Goal: Task Accomplishment & Management: Use online tool/utility

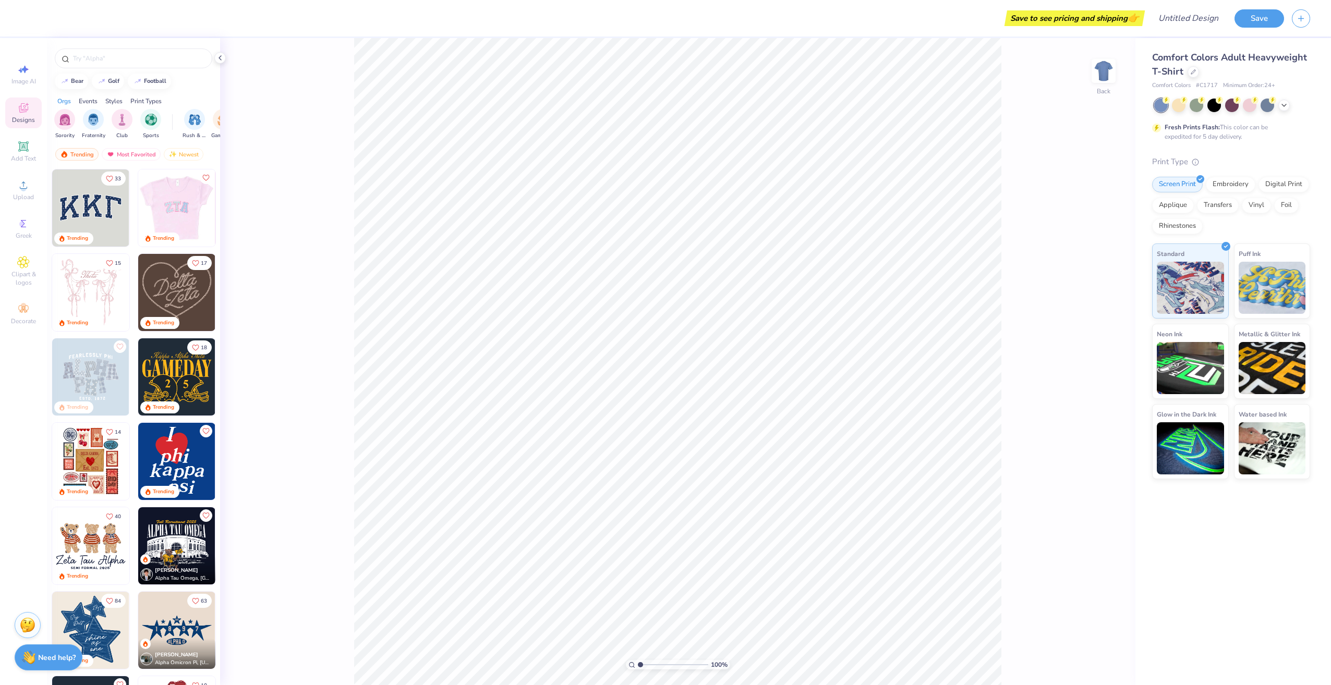
click at [138, 217] on img at bounding box center [99, 208] width 77 height 77
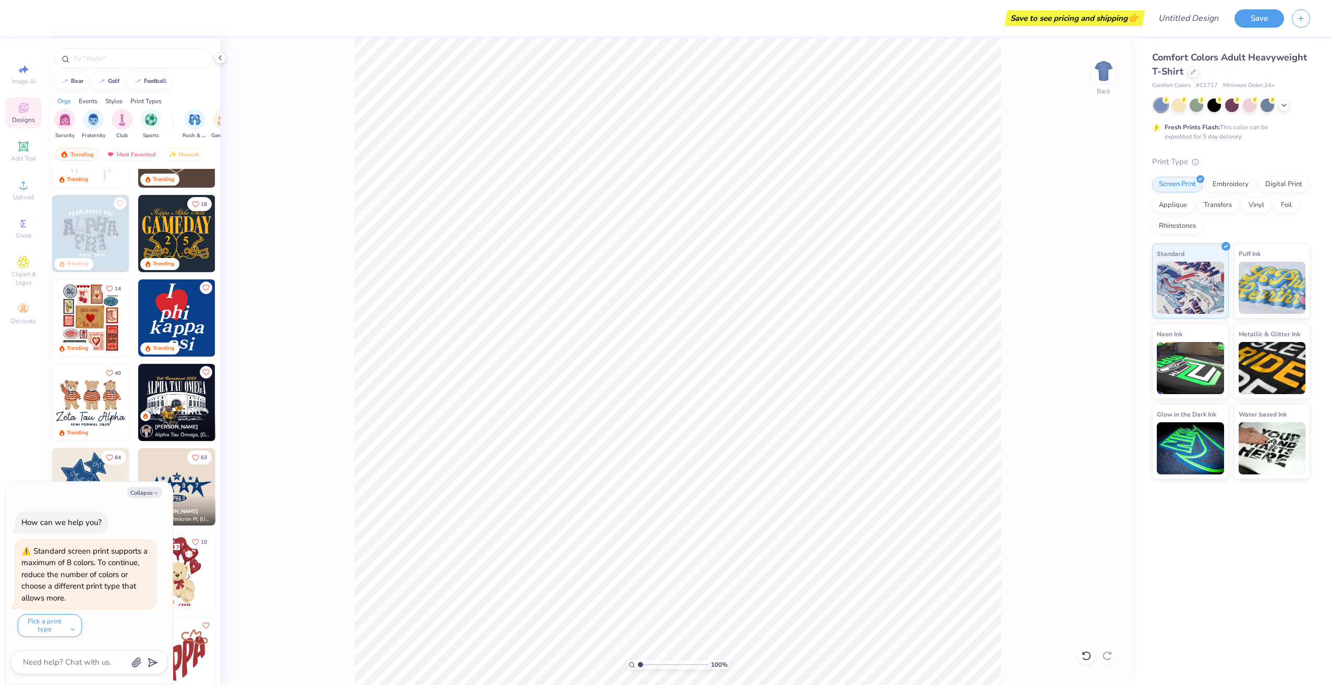
scroll to position [209, 0]
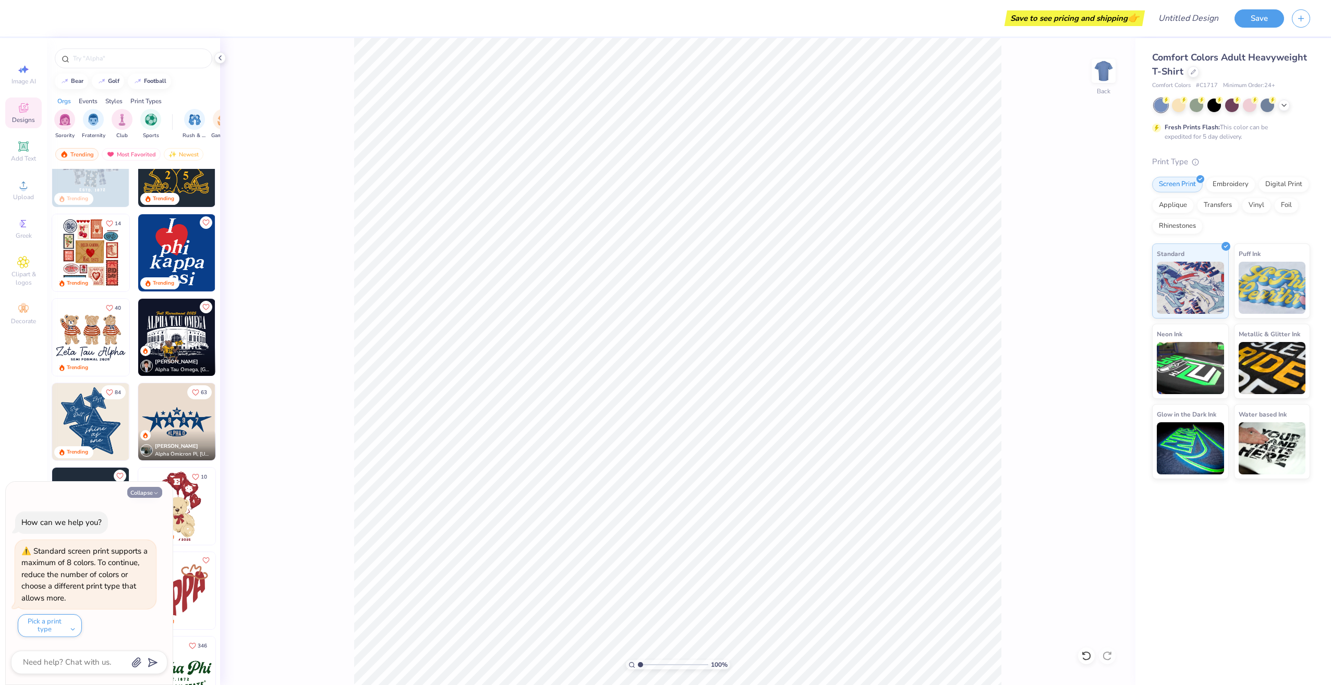
click at [153, 489] on button "Collapse" at bounding box center [144, 492] width 35 height 11
type textarea "x"
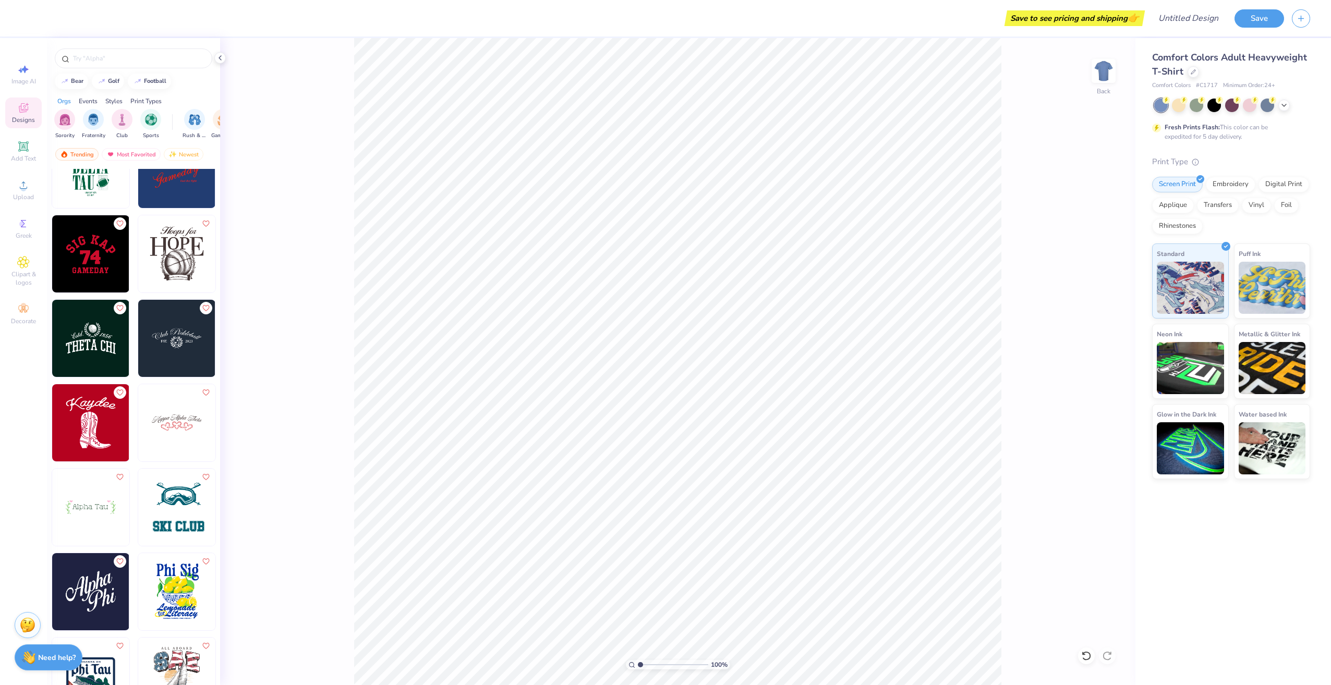
scroll to position [8241, 0]
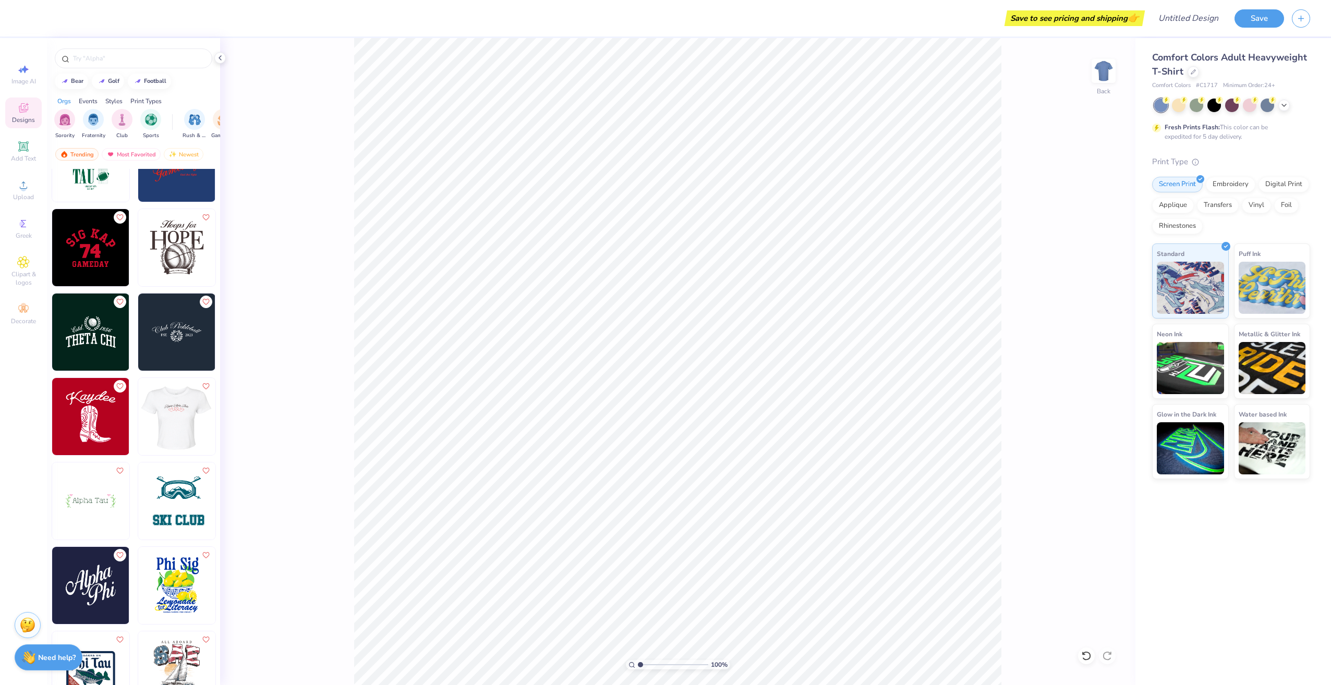
click at [179, 428] on img at bounding box center [176, 416] width 77 height 77
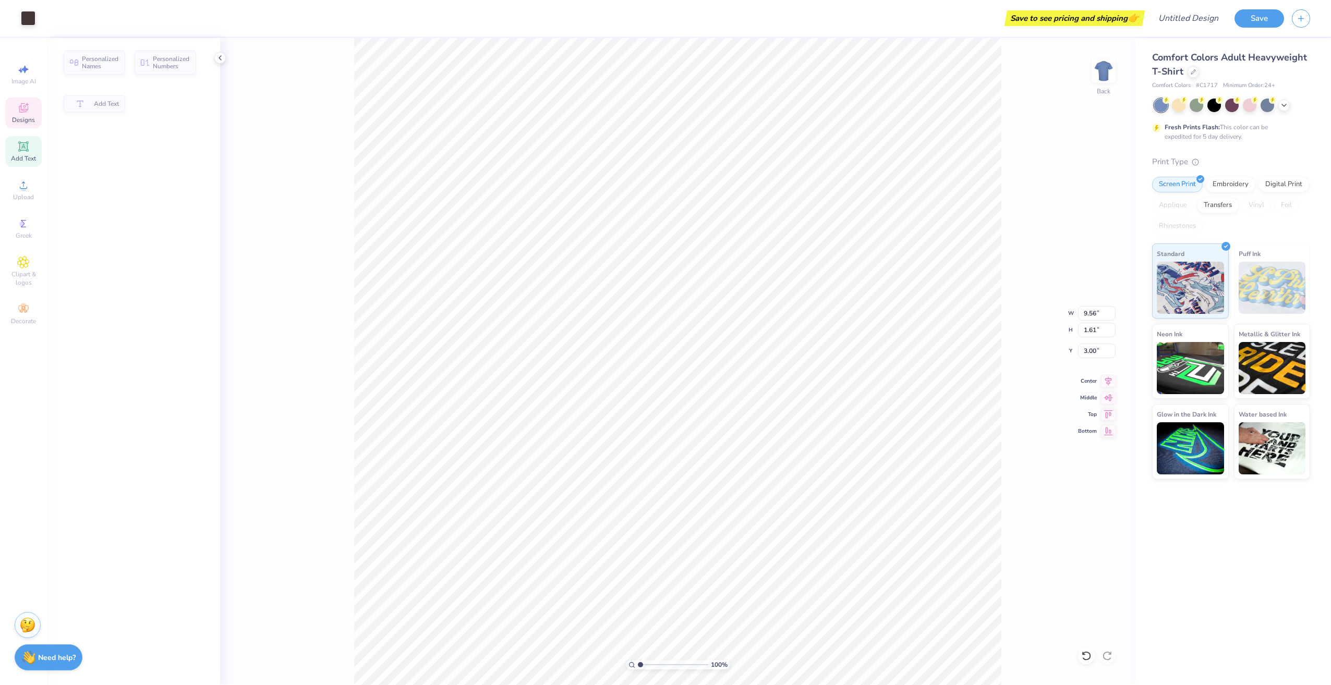
type input "1.61"
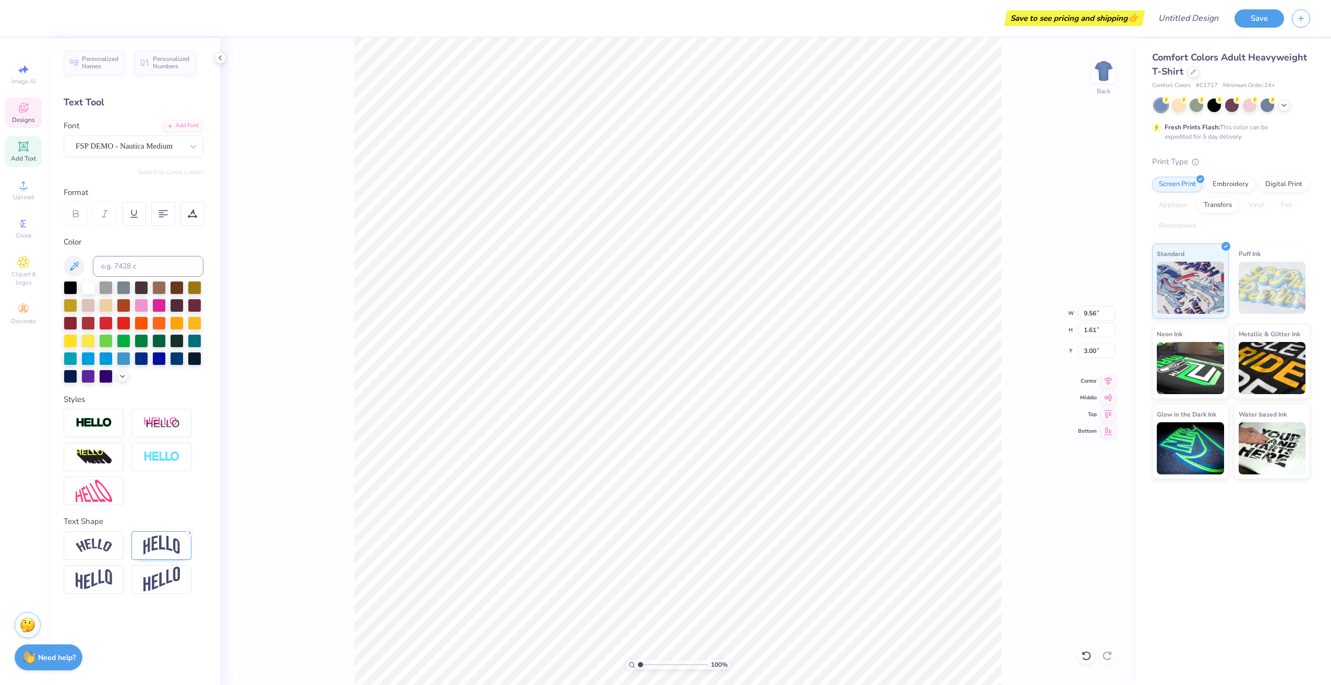
scroll to position [8, 4]
type textarea "Kappa Epsilon"
click at [92, 288] on div at bounding box center [88, 287] width 14 height 14
click at [1283, 104] on polyline at bounding box center [1284, 105] width 4 height 2
click at [1180, 108] on div at bounding box center [1179, 105] width 14 height 14
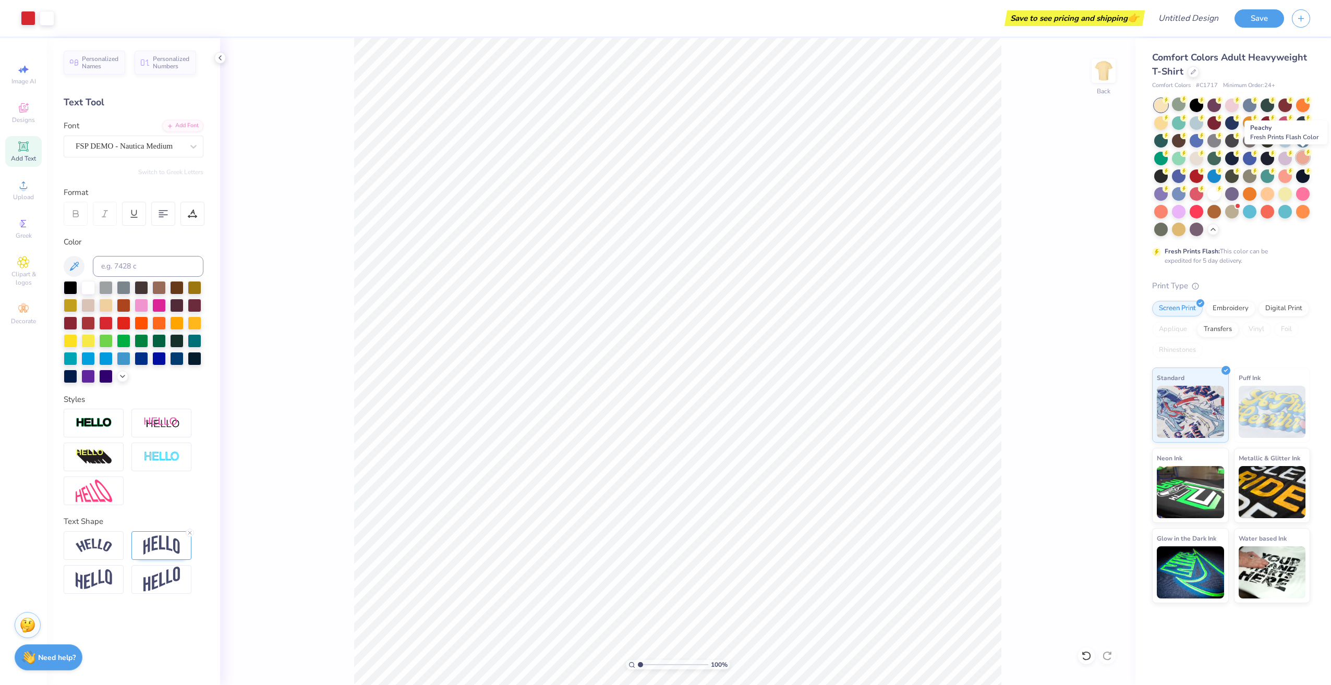
click at [1298, 158] on div at bounding box center [1303, 158] width 14 height 14
click at [1248, 102] on div at bounding box center [1250, 105] width 14 height 14
click at [1167, 215] on div at bounding box center [1161, 211] width 14 height 14
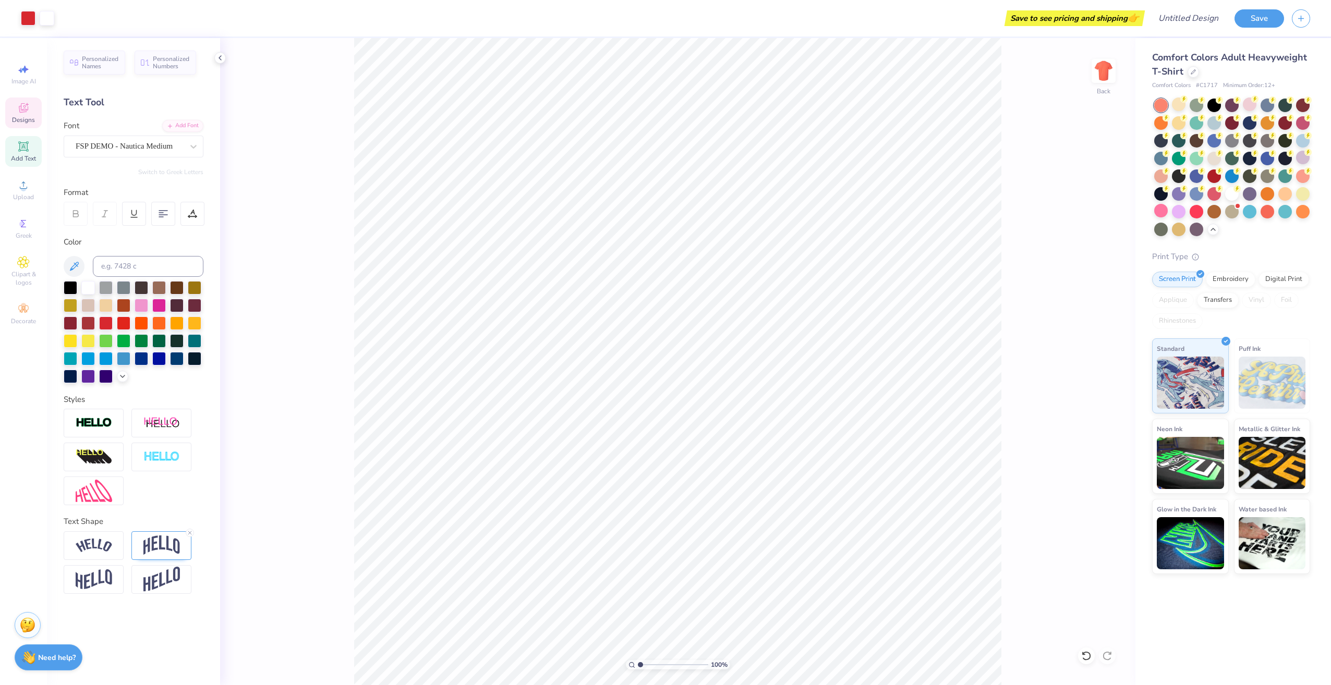
click at [22, 108] on icon at bounding box center [23, 108] width 13 height 13
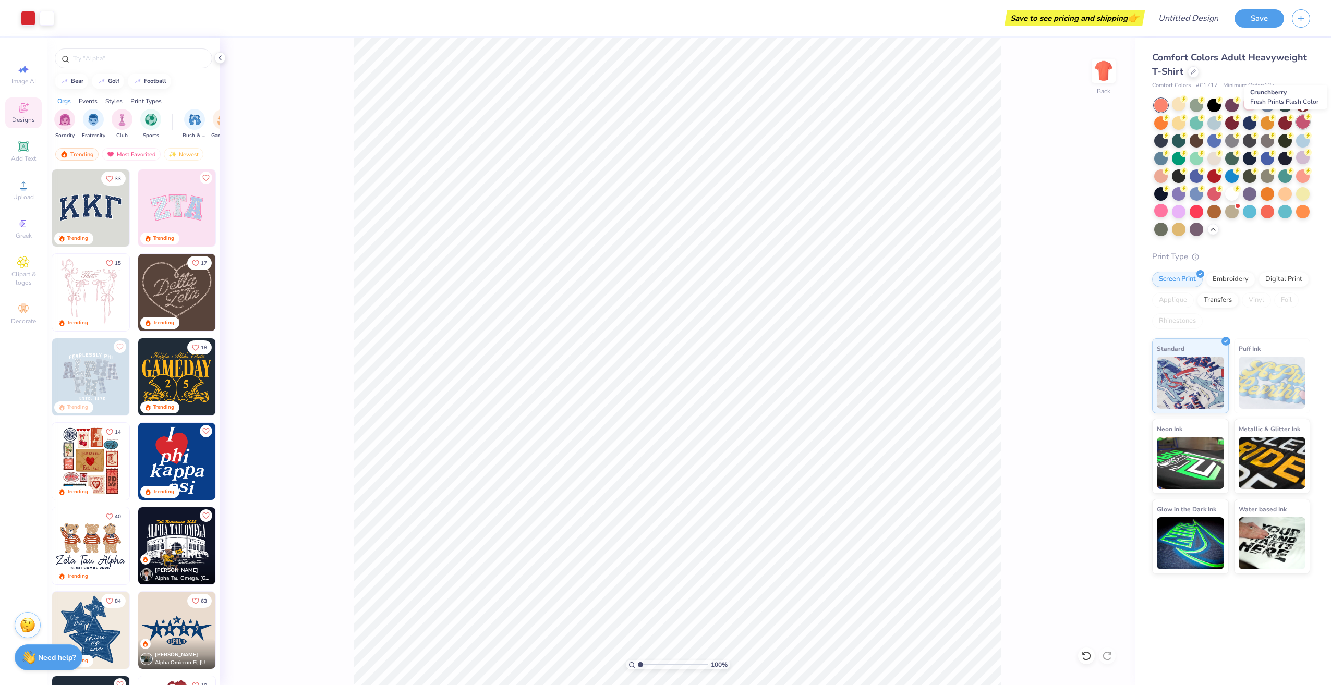
click at [1307, 126] on div at bounding box center [1303, 122] width 14 height 14
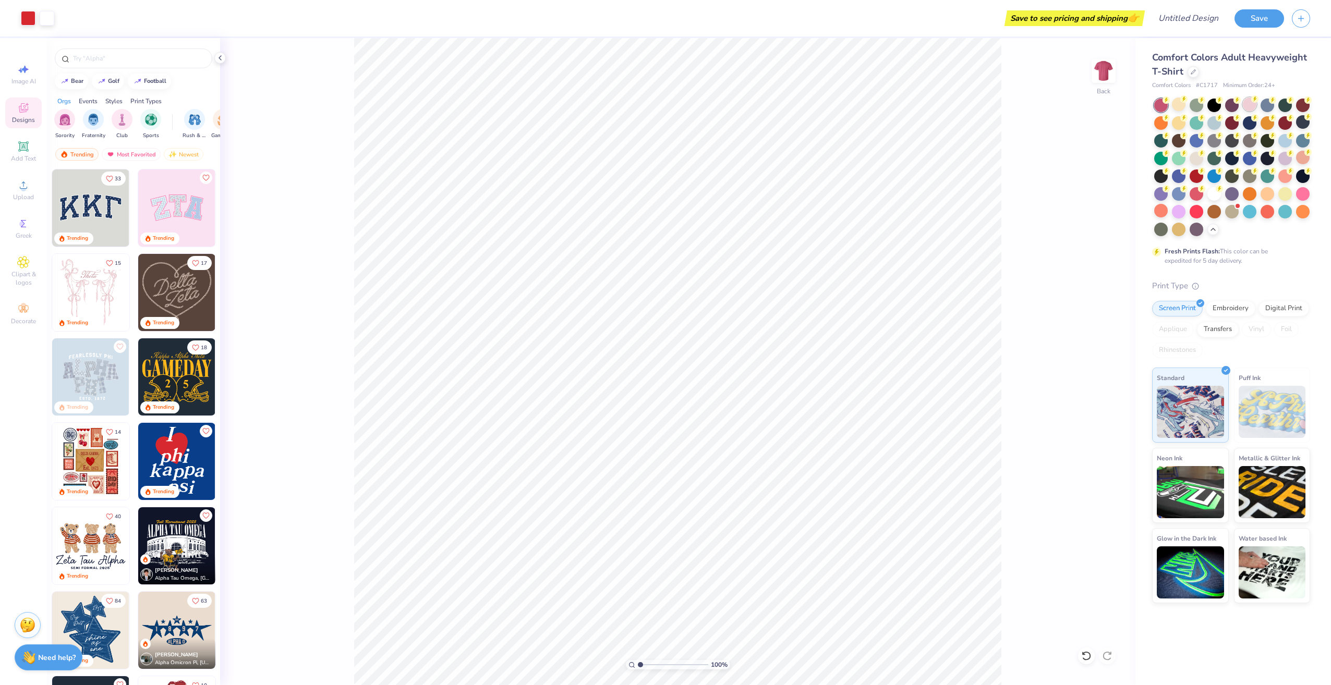
click at [1246, 103] on div at bounding box center [1250, 105] width 14 height 14
click at [1300, 195] on div at bounding box center [1303, 193] width 14 height 14
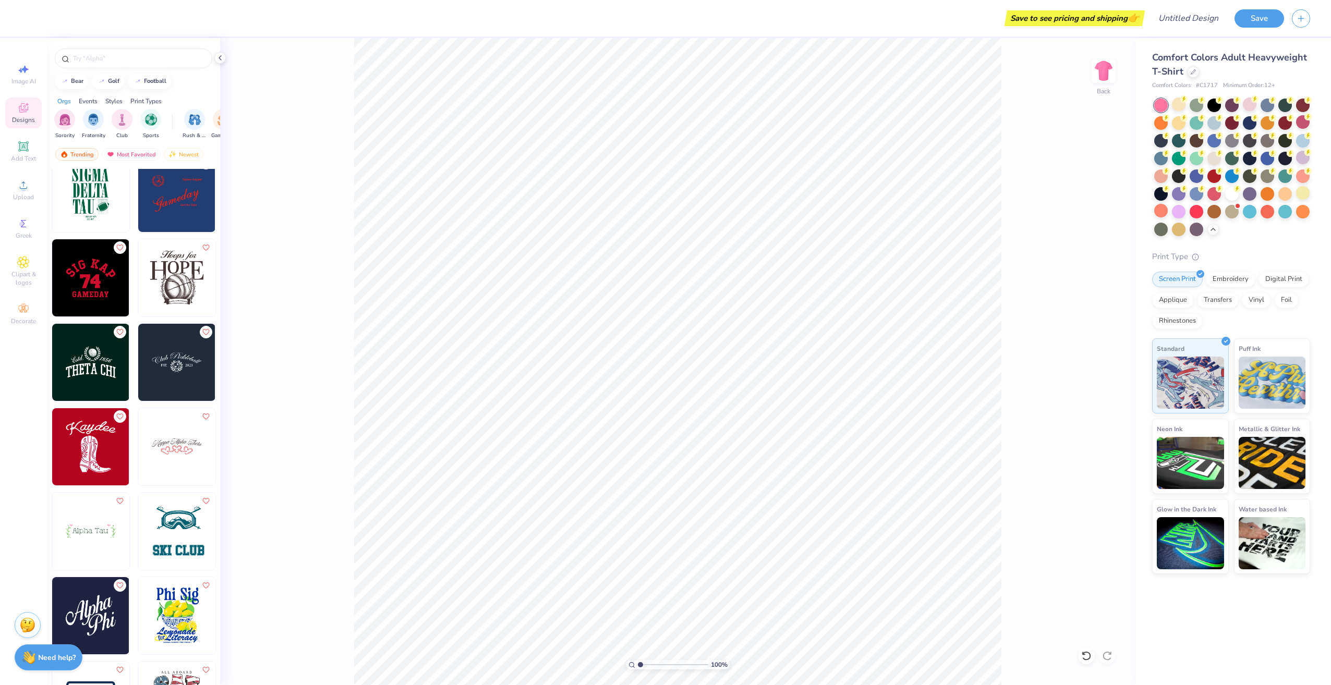
scroll to position [8241, 0]
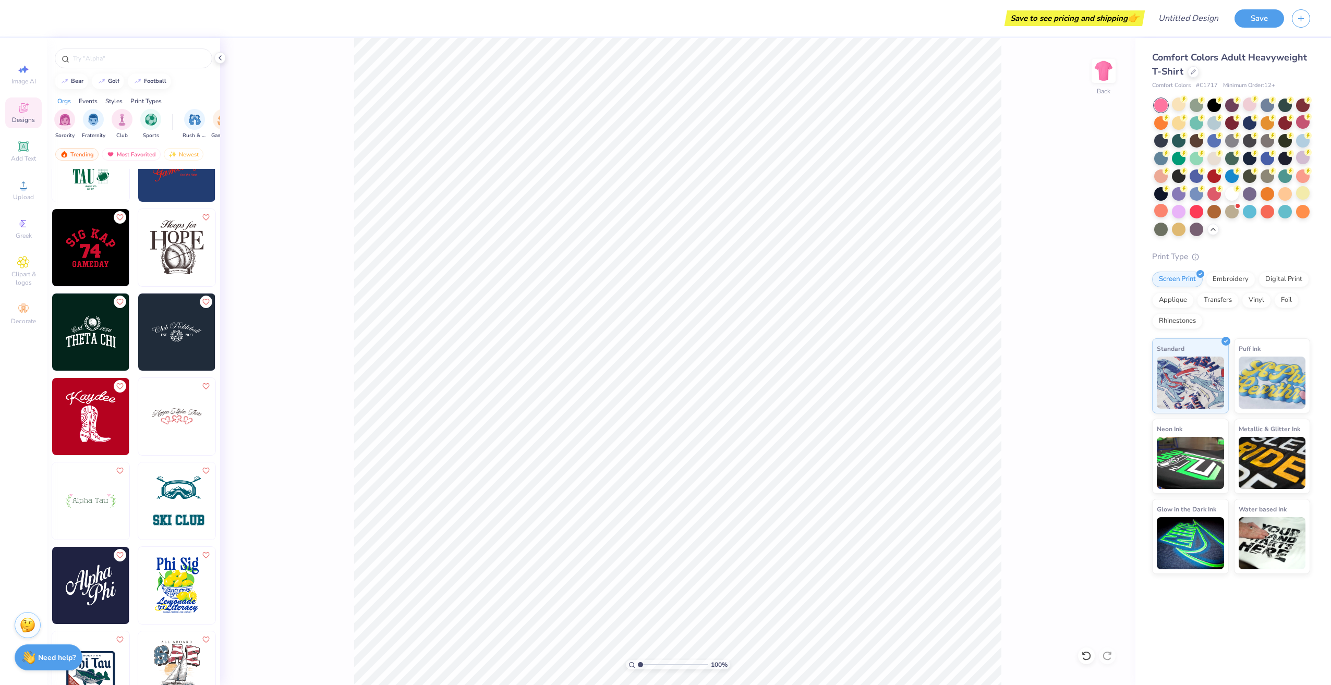
click at [165, 420] on img at bounding box center [176, 416] width 77 height 77
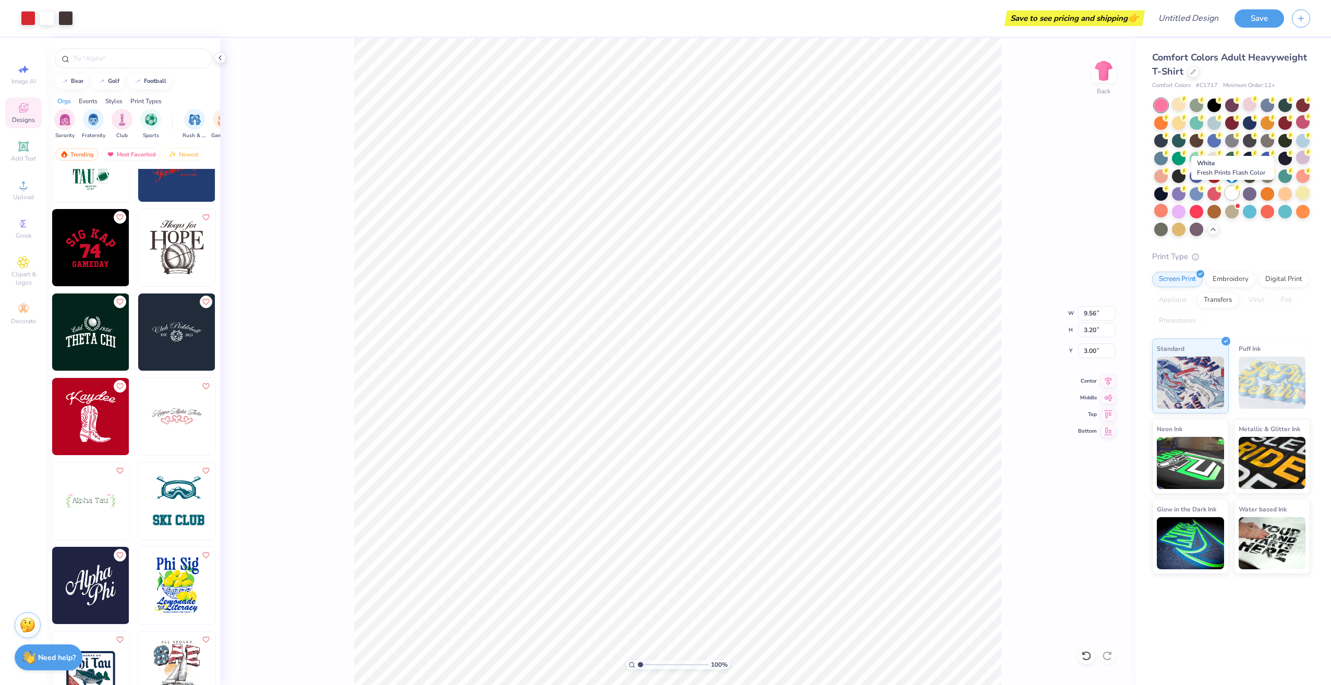
click at [1232, 192] on div at bounding box center [1232, 193] width 14 height 14
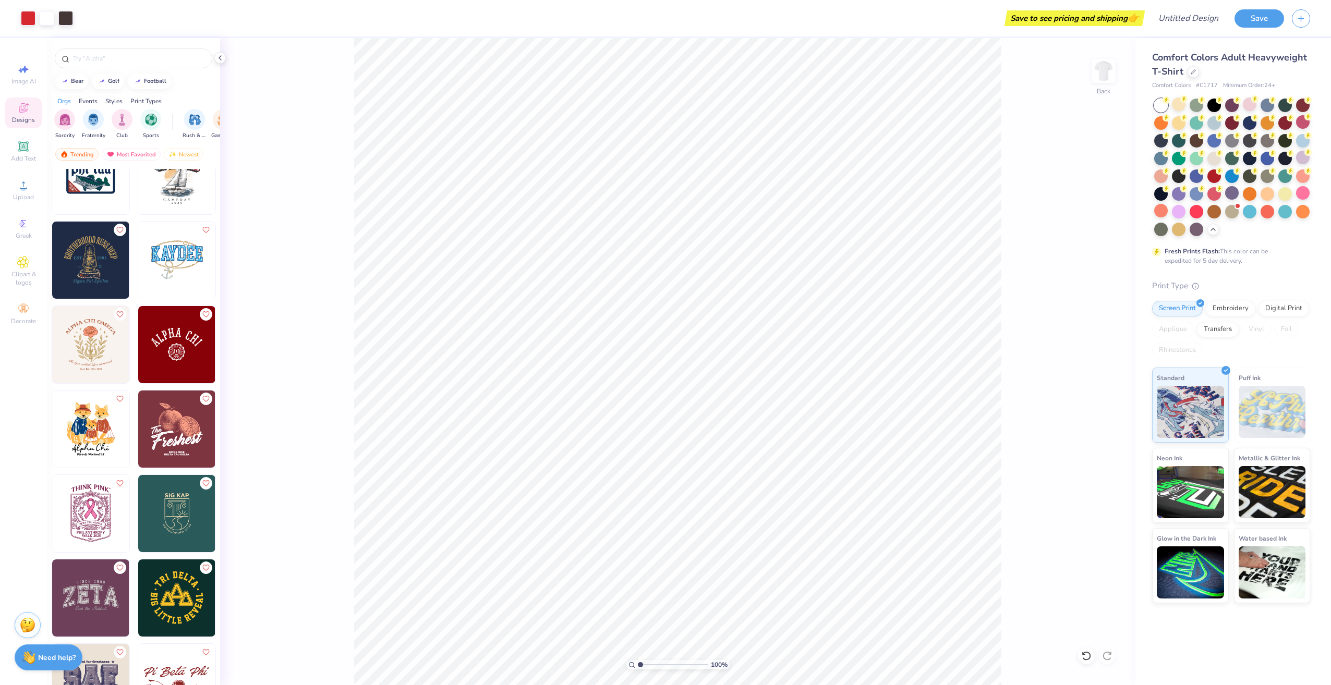
scroll to position [8763, 0]
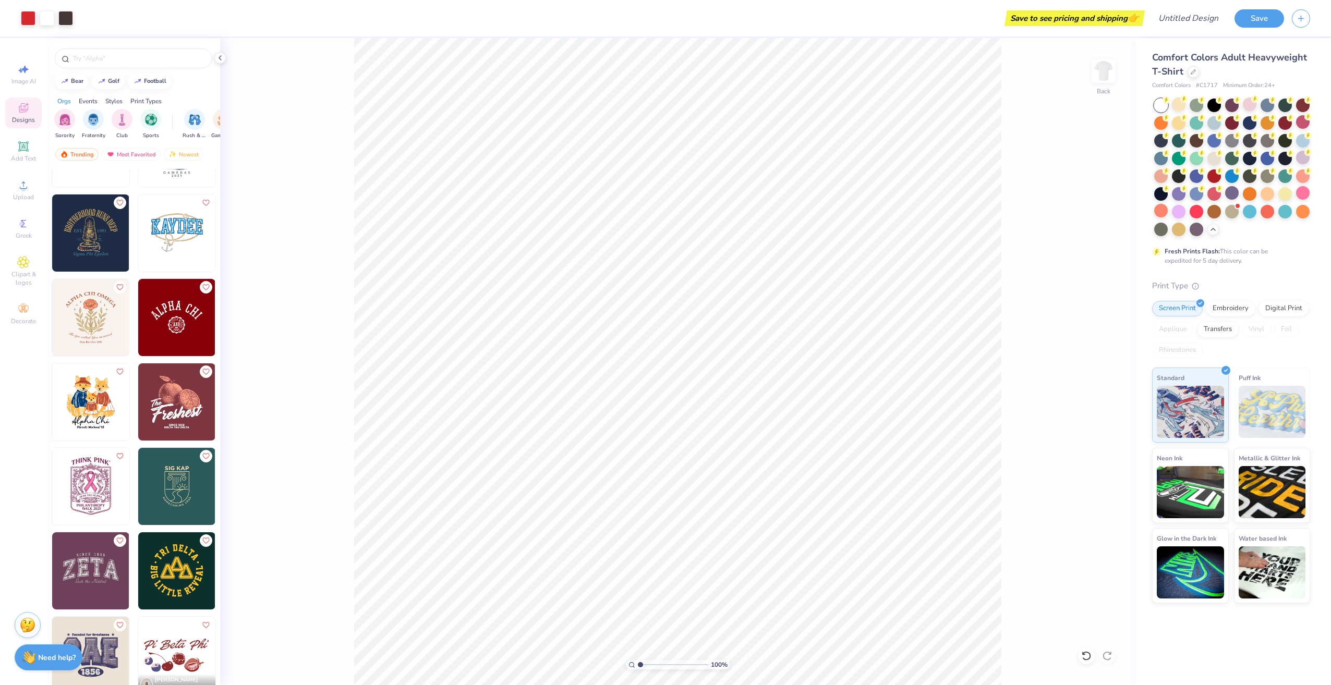
click at [94, 513] on img at bounding box center [90, 486] width 77 height 77
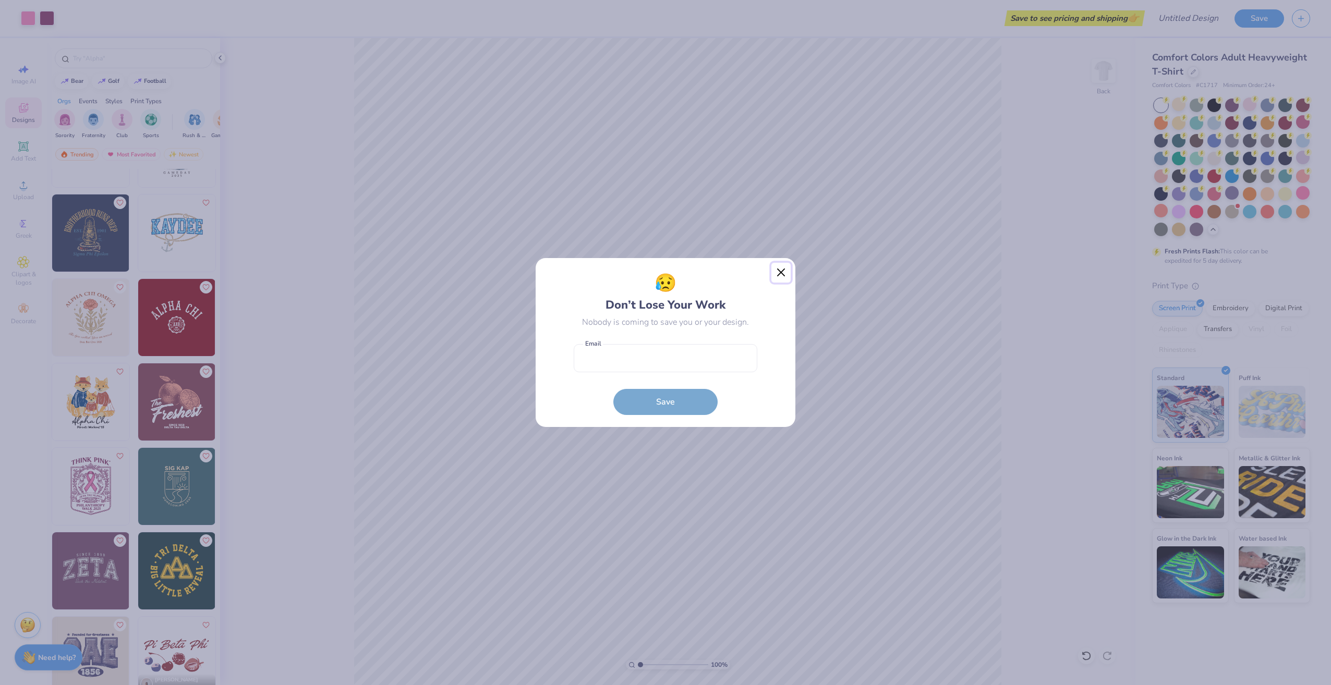
click at [778, 266] on button "Close" at bounding box center [781, 273] width 20 height 20
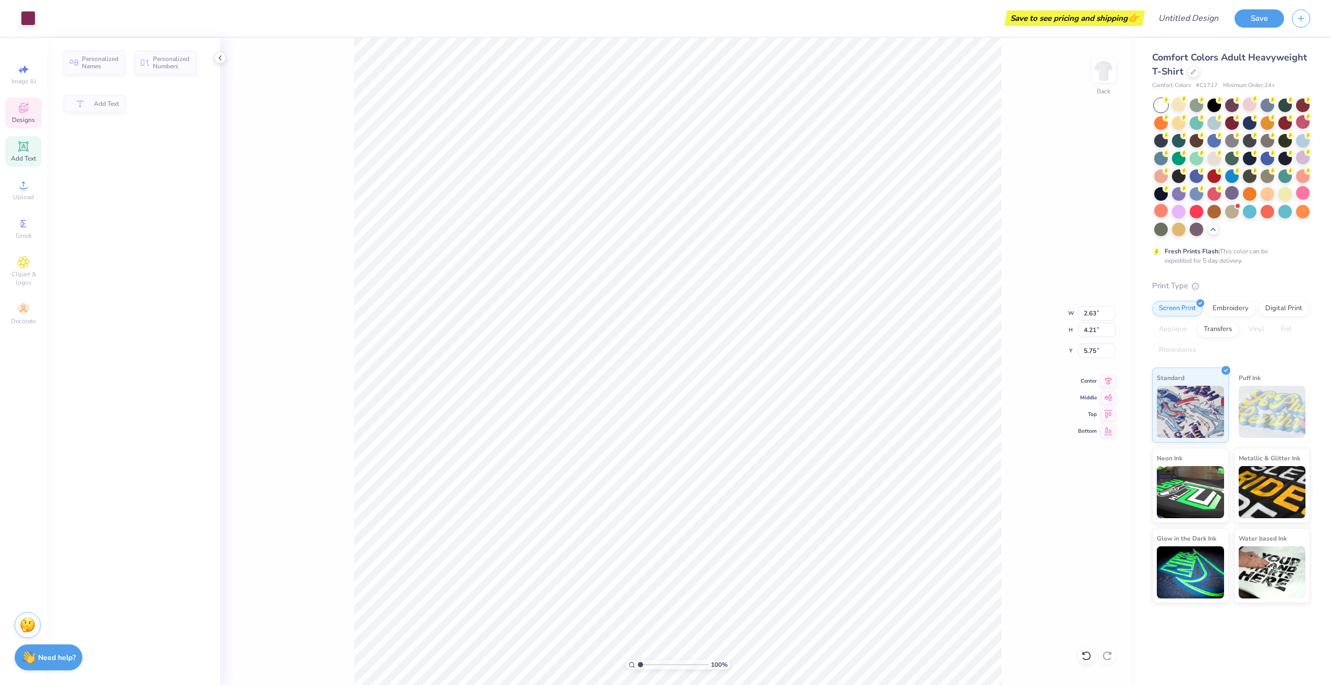
type input "5.66"
type input "0.55"
type input "12.32"
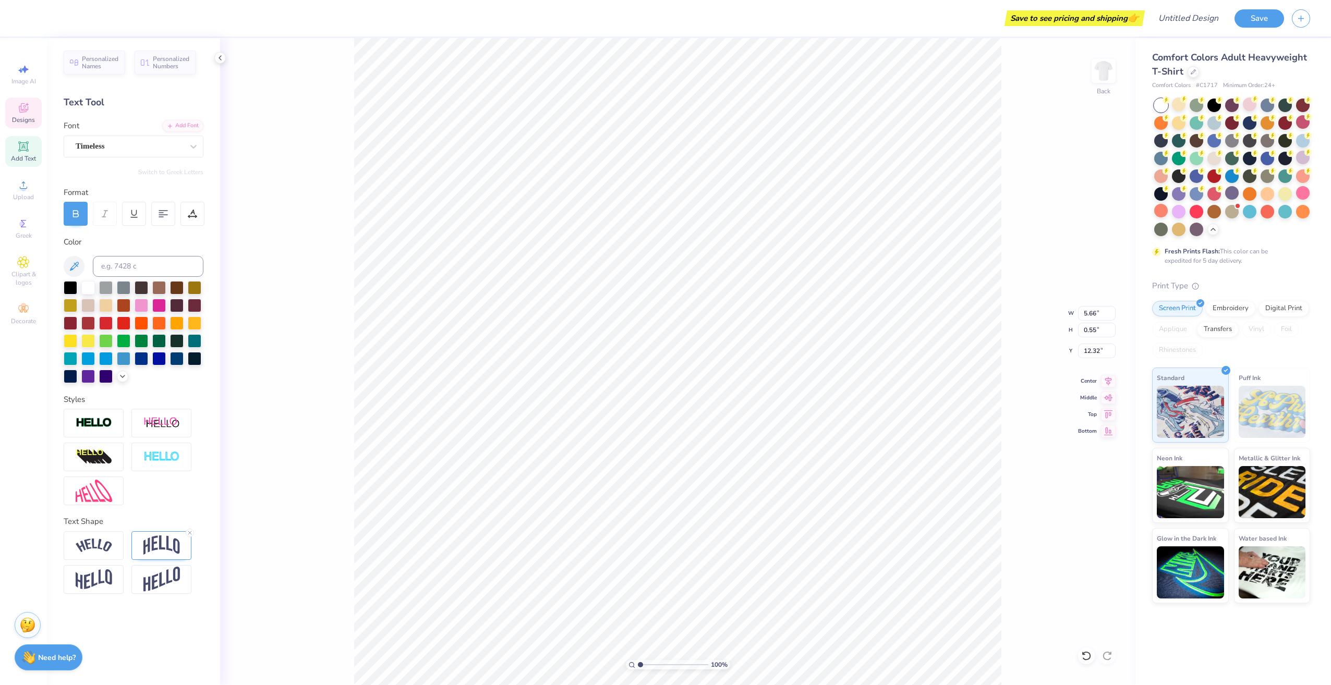
type input "4.51"
type input "0.82"
type input "10.38"
type textarea "Z"
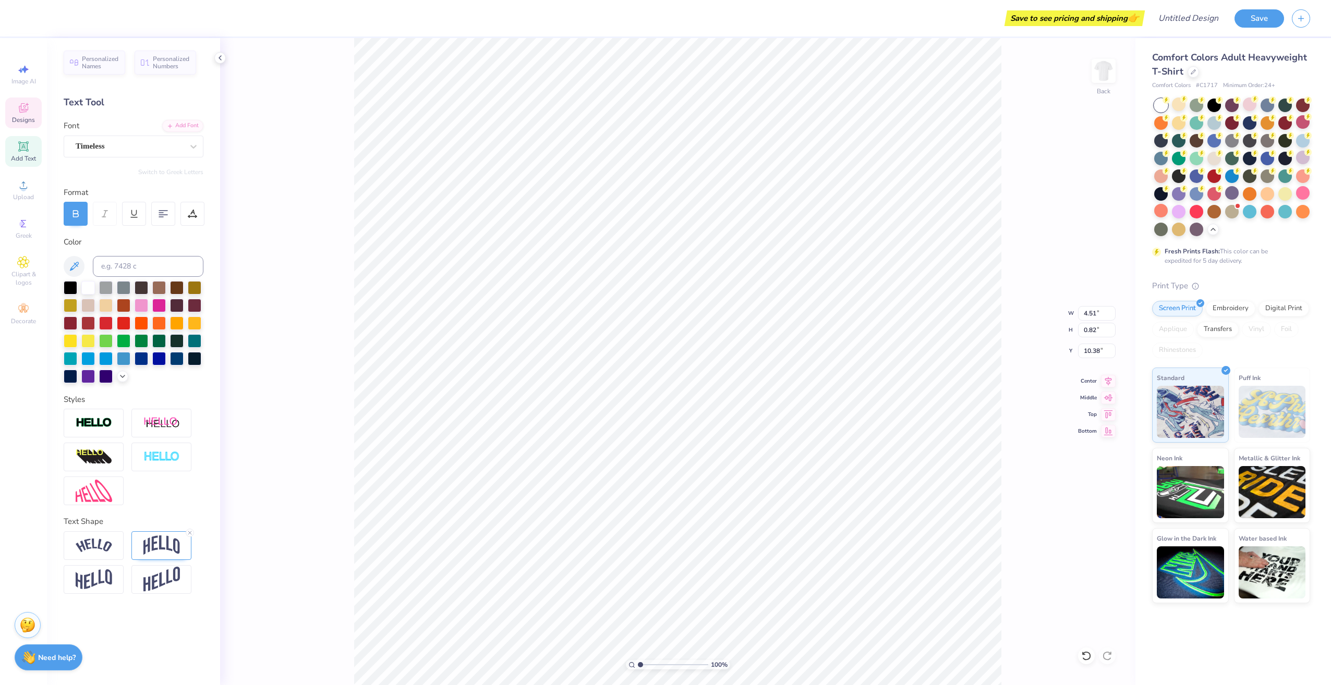
scroll to position [9, 2]
type textarea "KAPPA EPSILON"
click at [772, 237] on li "Copy" at bounding box center [789, 242] width 82 height 20
click at [1107, 72] on img at bounding box center [1104, 71] width 42 height 42
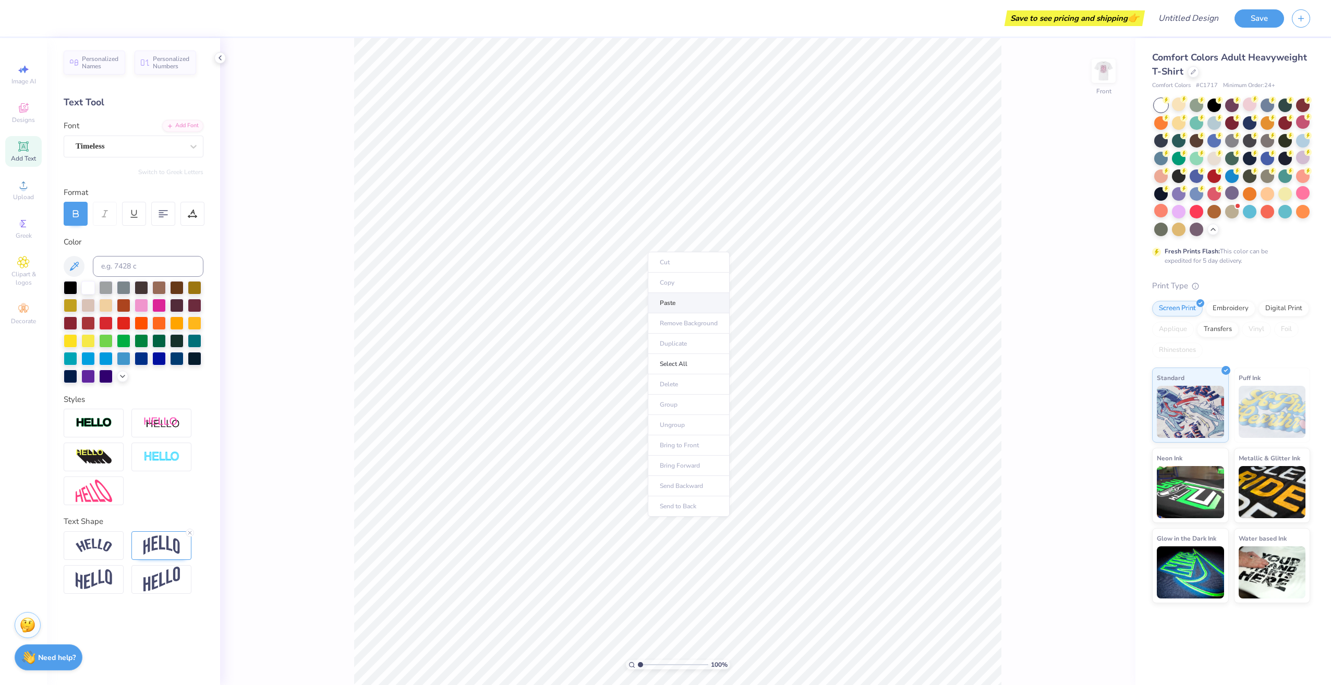
click at [679, 301] on li "Paste" at bounding box center [689, 303] width 82 height 20
type input "3.00"
click at [1099, 64] on img at bounding box center [1104, 71] width 42 height 42
type input "5.66"
type input "0.55"
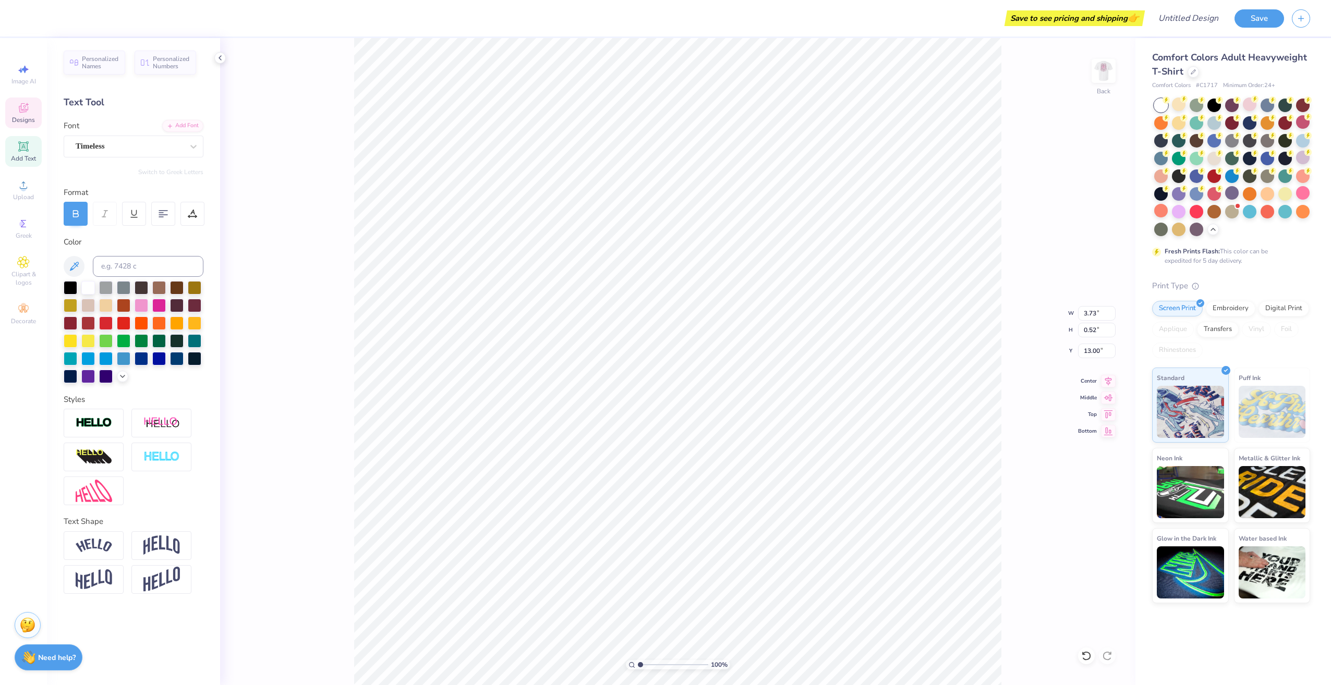
type input "12.32"
type textarea "k"
type textarea "KE"
click at [1113, 77] on img at bounding box center [1104, 71] width 42 height 42
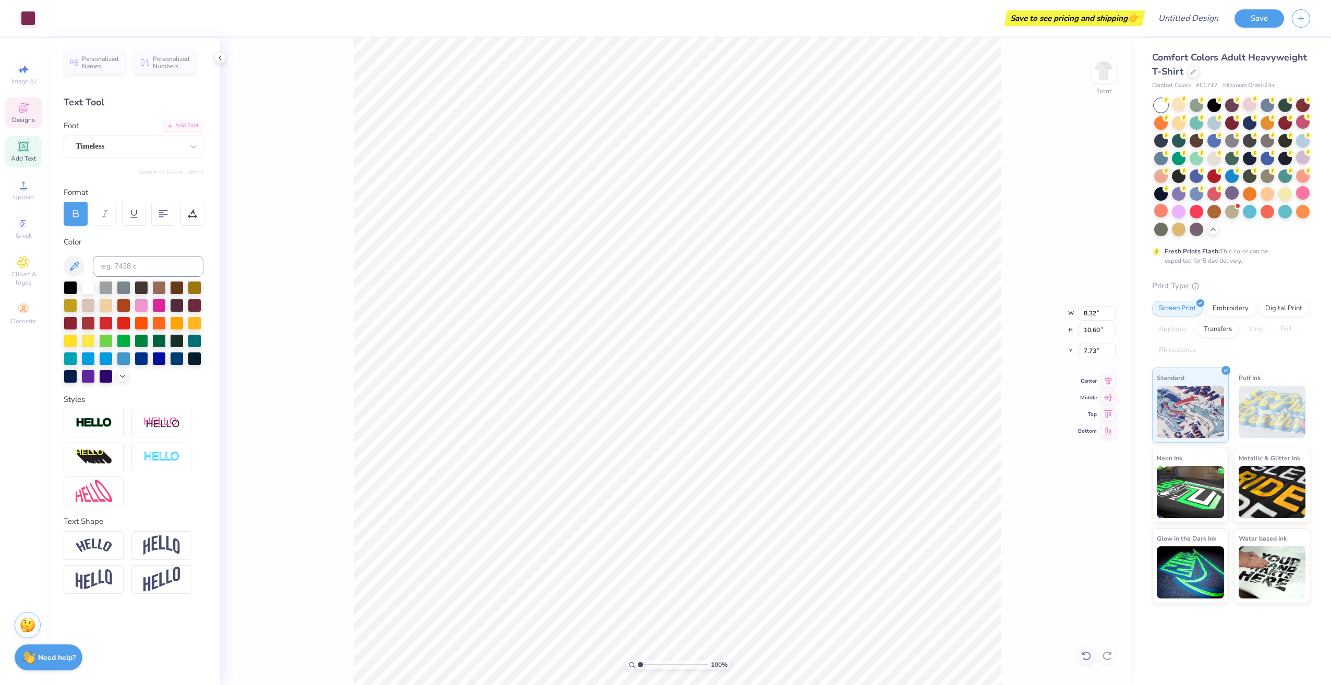
click at [1081, 655] on div at bounding box center [1086, 656] width 17 height 17
type input "4.09"
type input "4.21"
type input "0.80"
type input "10.52"
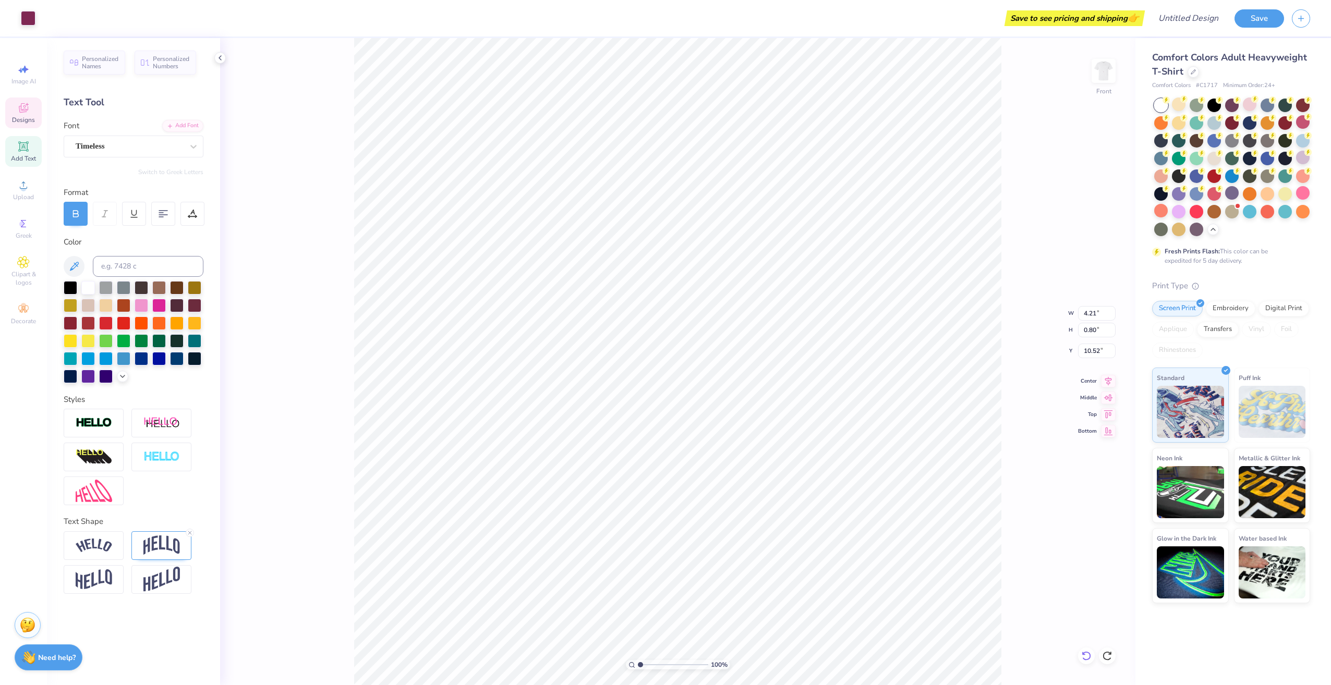
scroll to position [9, 1]
type input "5.75"
type input "0.55"
type input "12.48"
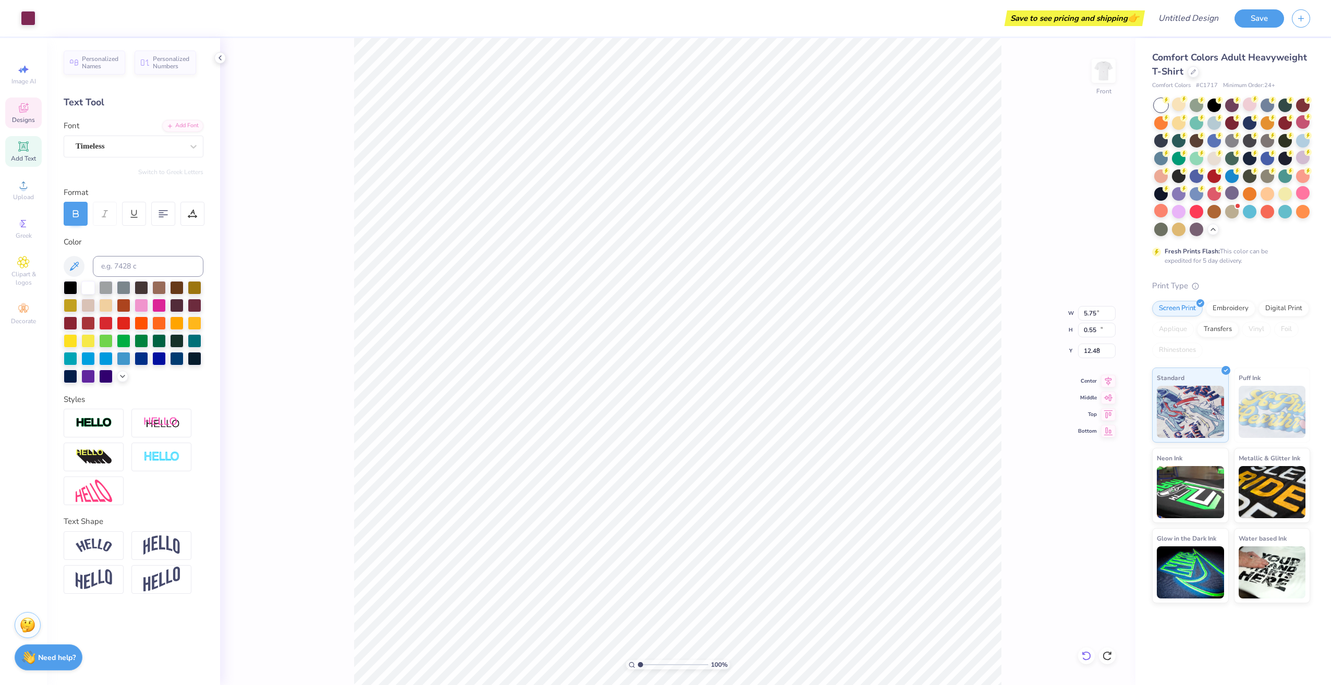
type input "8.32"
type input "10.60"
type input "12.75"
type input "2.67"
type input "4.28"
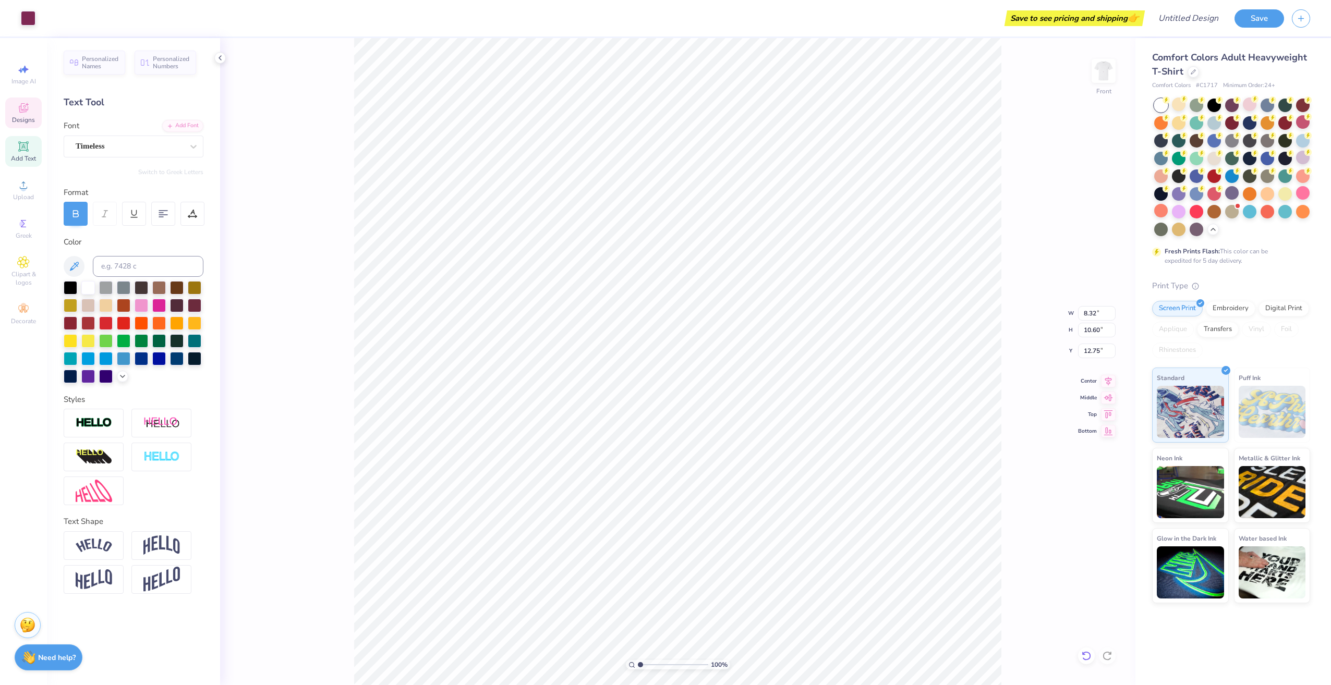
type input "5.80"
click at [688, 254] on li "Copy" at bounding box center [717, 254] width 82 height 20
click at [1083, 656] on icon at bounding box center [1086, 656] width 10 height 10
click at [1110, 63] on img at bounding box center [1104, 71] width 42 height 42
click at [690, 308] on li "Paste" at bounding box center [701, 309] width 82 height 20
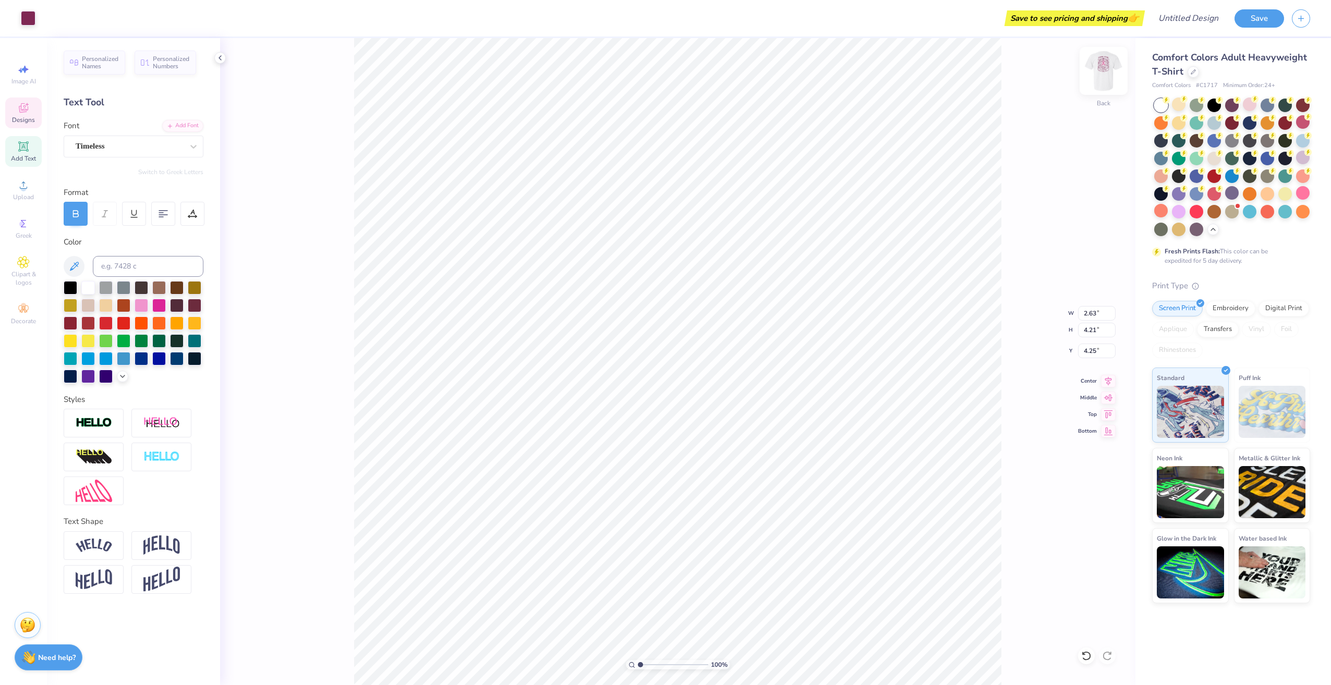
type input "4.25"
click at [1104, 78] on img at bounding box center [1104, 71] width 42 height 42
type input "2.67"
type input "4.28"
type input "5.80"
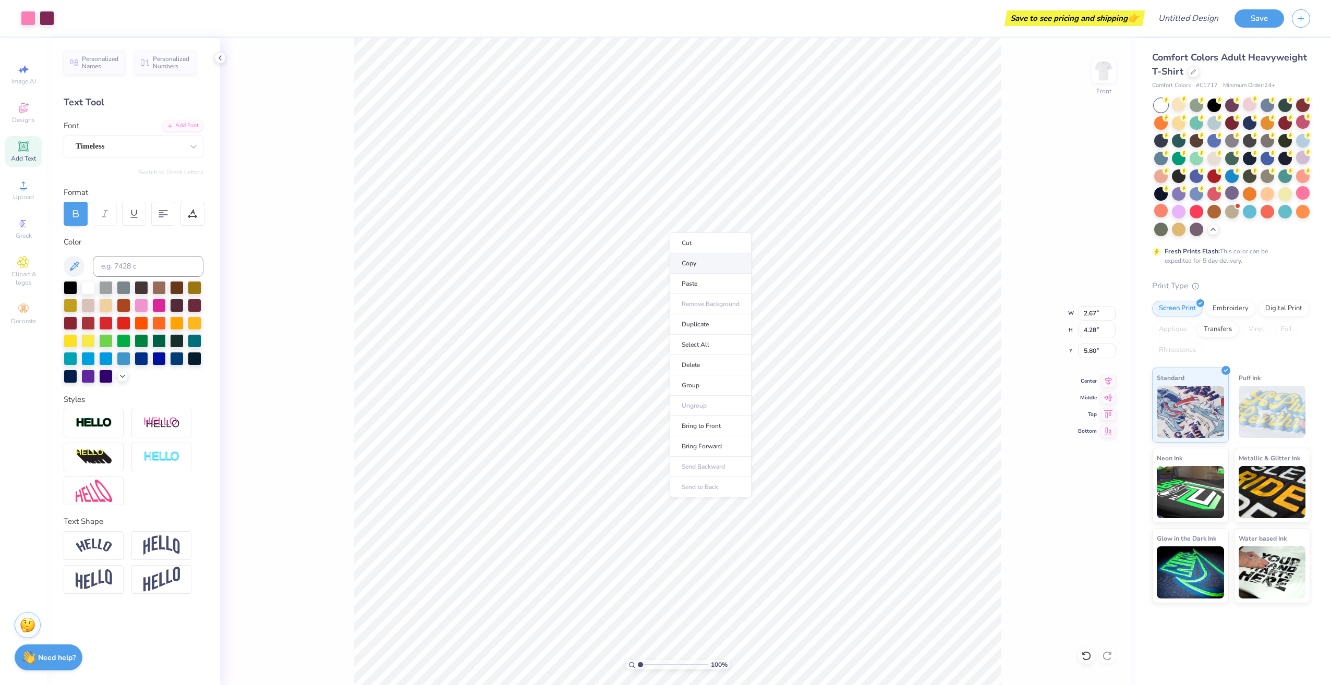
click at [686, 267] on li "Copy" at bounding box center [711, 263] width 82 height 20
click at [1082, 658] on icon at bounding box center [1086, 656] width 10 height 10
click at [1108, 74] on img at bounding box center [1104, 71] width 42 height 42
click at [757, 351] on li "Paste" at bounding box center [777, 356] width 82 height 20
type input "1.24"
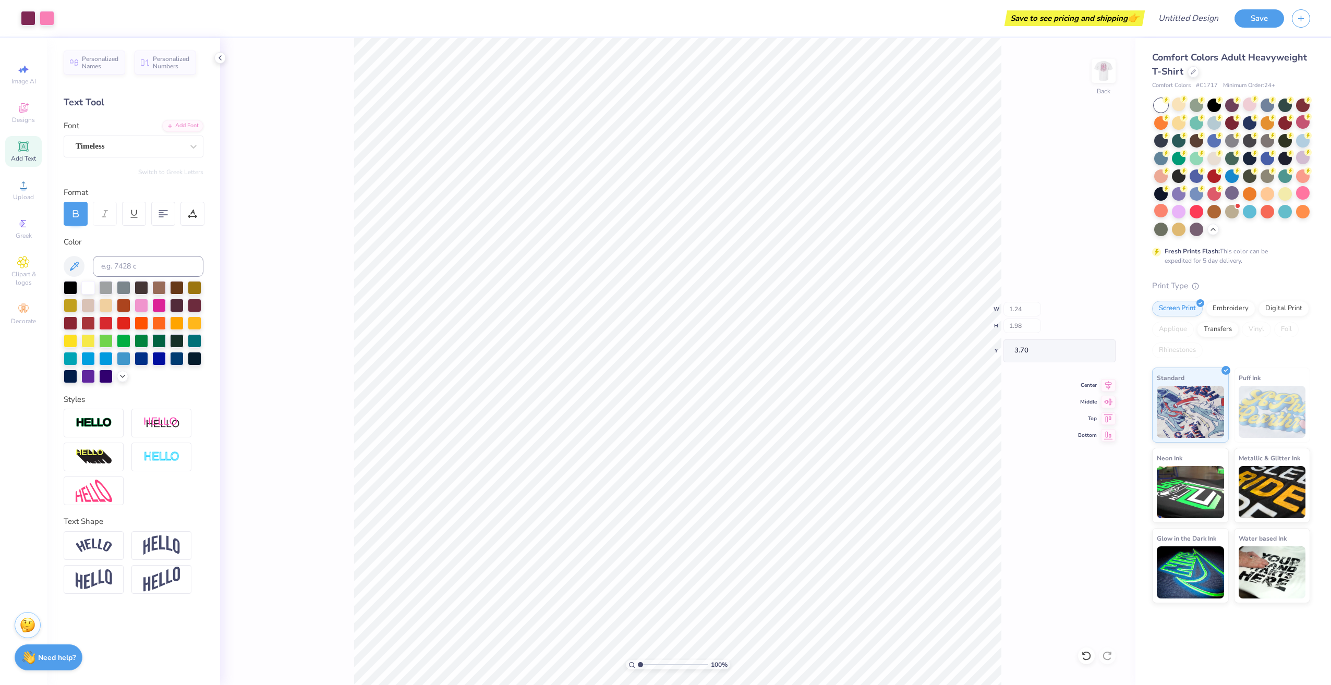
type input "1.98"
type input "3.70"
type input "0.93"
type input "0.50"
type input "12.50"
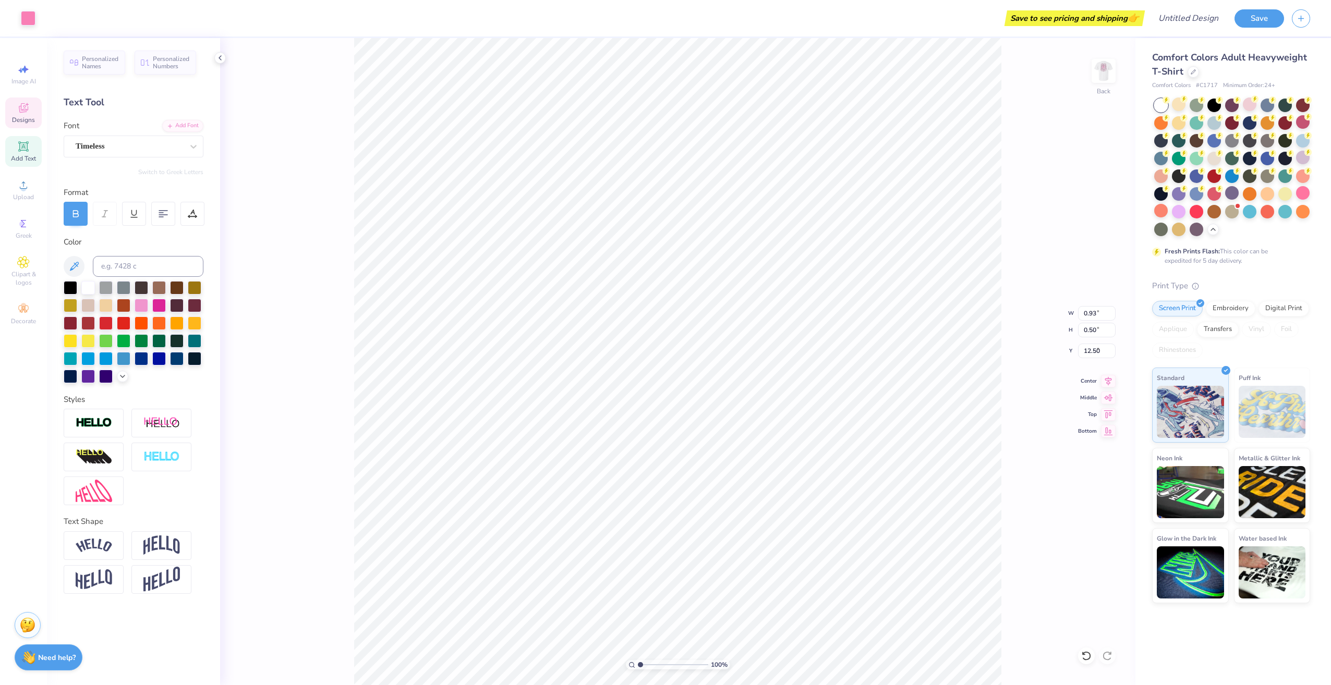
type input "1.18"
type input "1.92"
type input "3.73"
click at [1083, 656] on icon at bounding box center [1086, 656] width 10 height 10
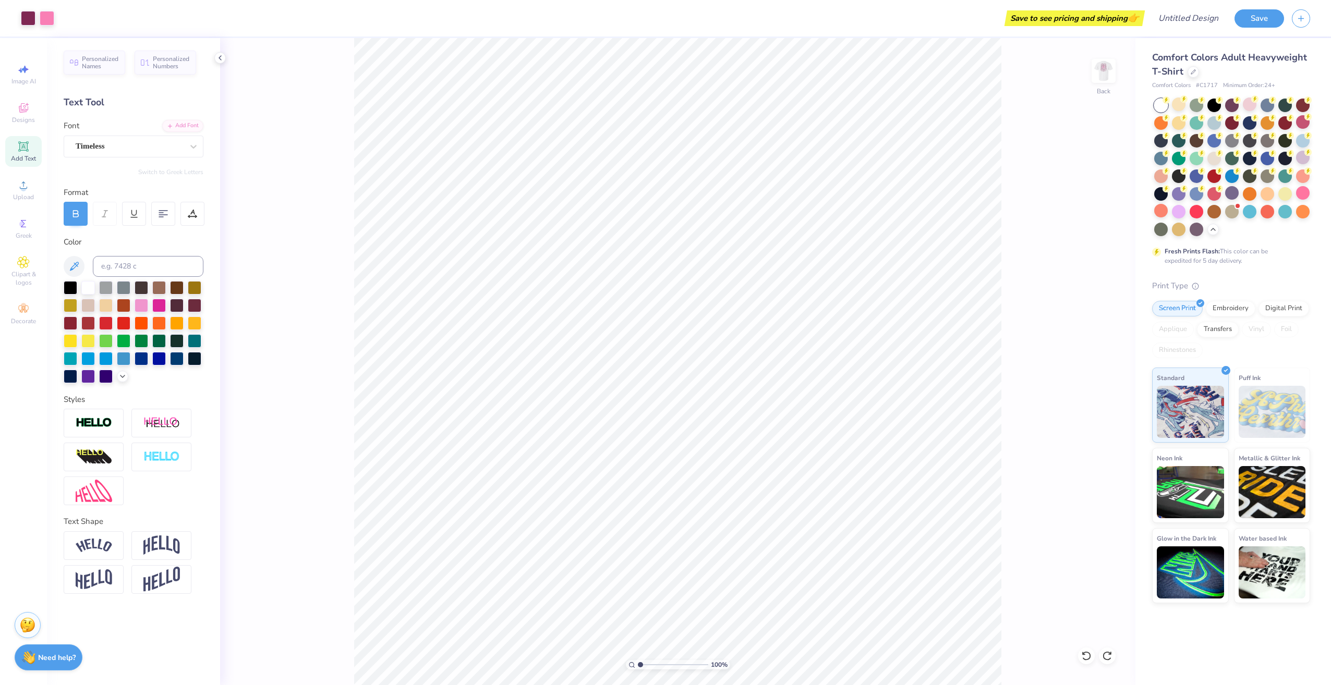
click at [1081, 633] on div "100 % Back" at bounding box center [677, 361] width 915 height 647
click at [1087, 664] on div at bounding box center [1086, 656] width 17 height 17
click at [1086, 660] on icon at bounding box center [1086, 655] width 9 height 9
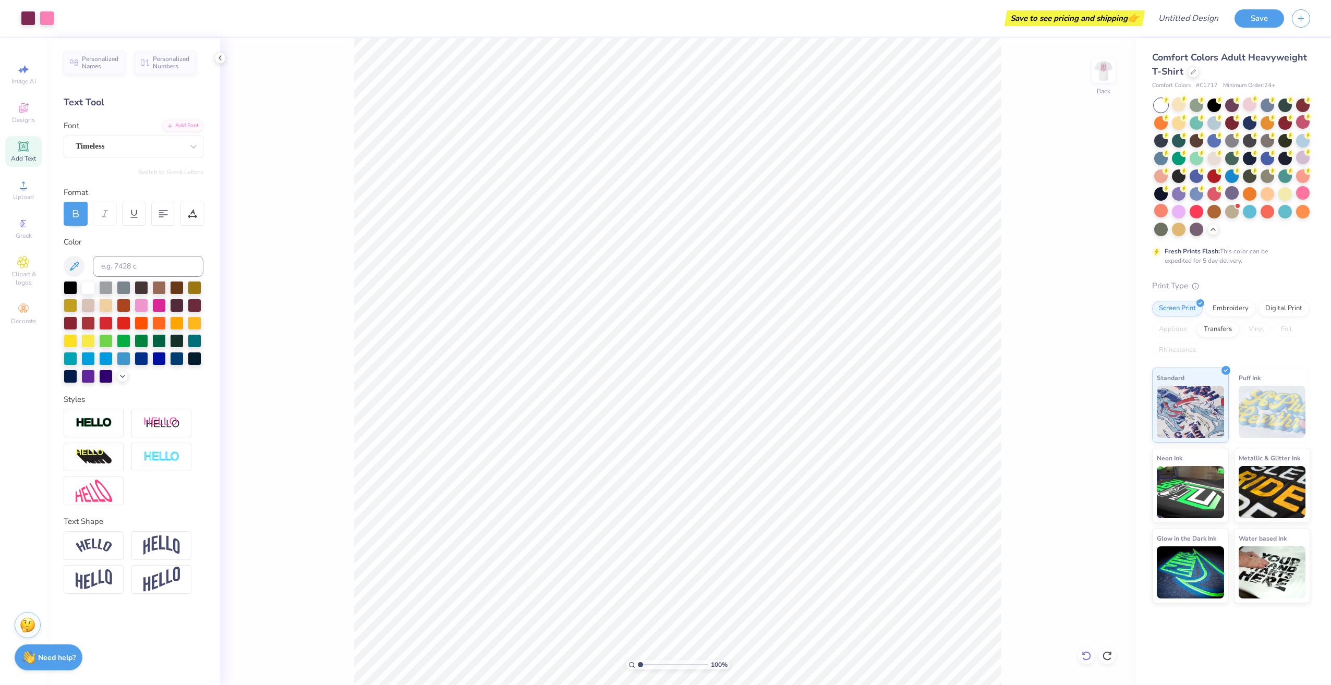
click at [1086, 660] on icon at bounding box center [1086, 655] width 9 height 9
click at [1109, 654] on icon at bounding box center [1110, 653] width 2 height 2
type input "1.20"
type input "1.92"
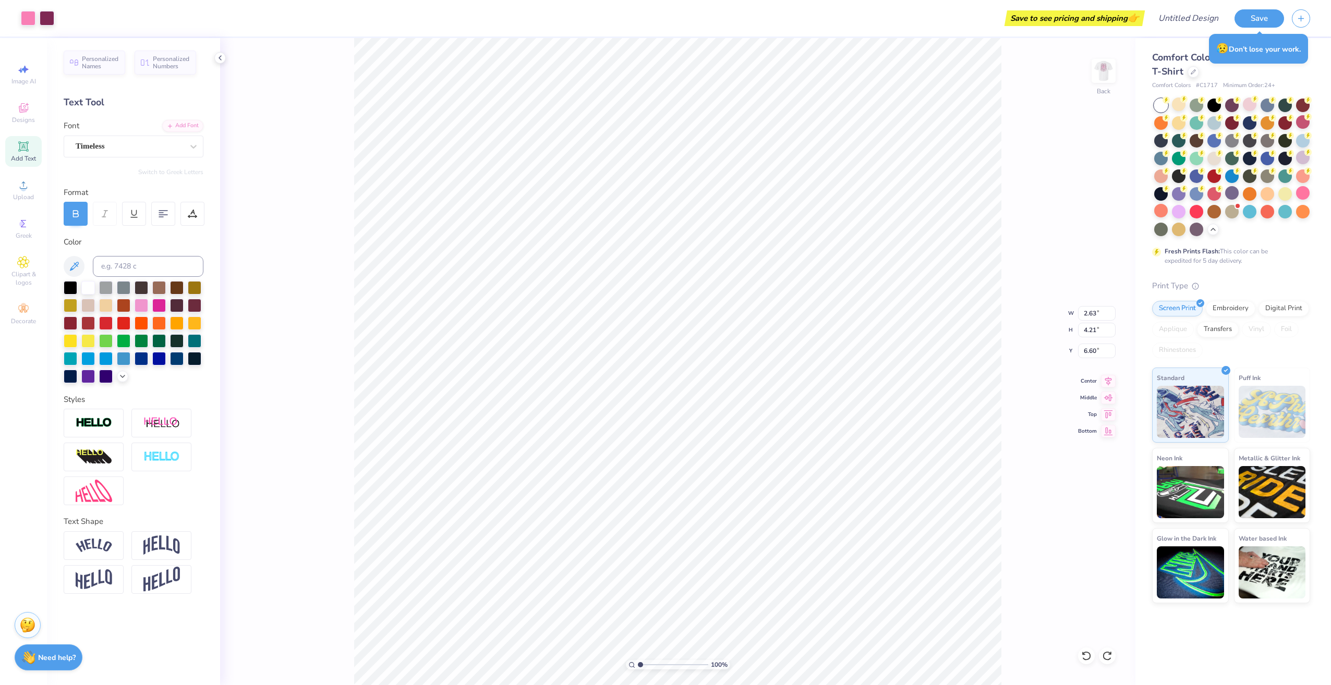
type input "5.87"
type input "0.93"
type input "0.50"
click at [1192, 75] on div at bounding box center [1193, 70] width 11 height 11
type input "5.15"
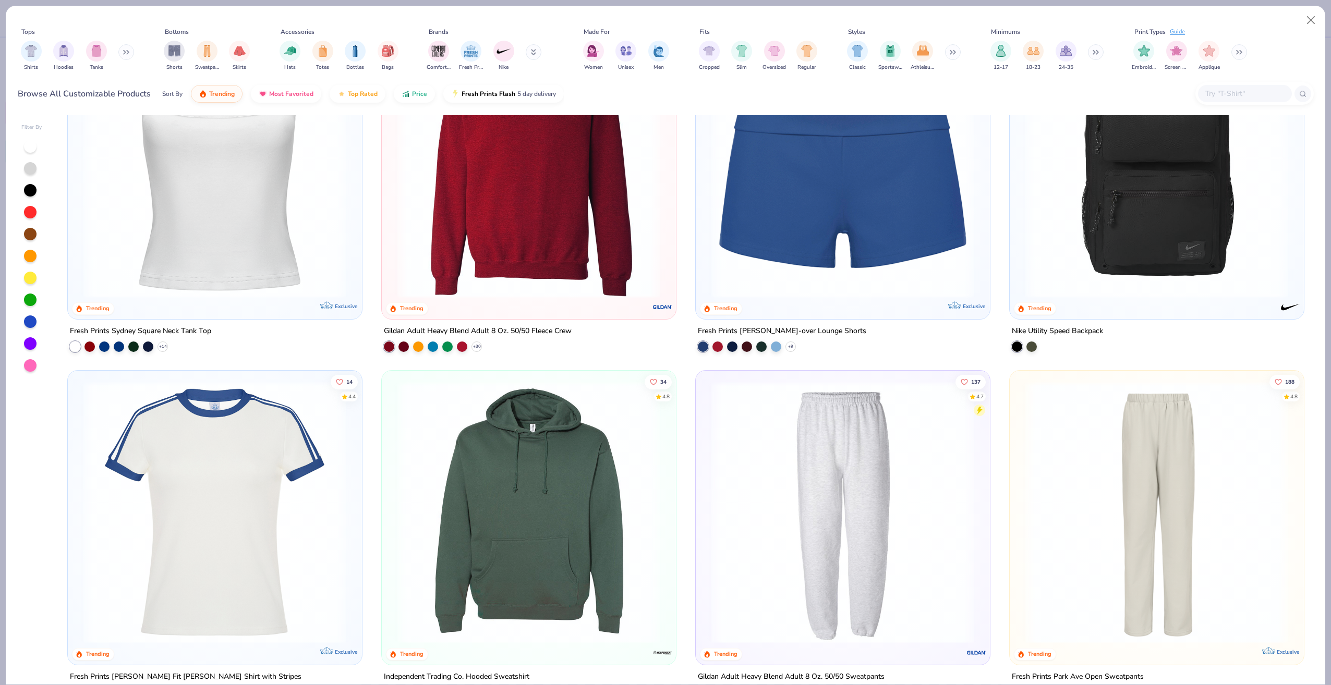
scroll to position [1460, 0]
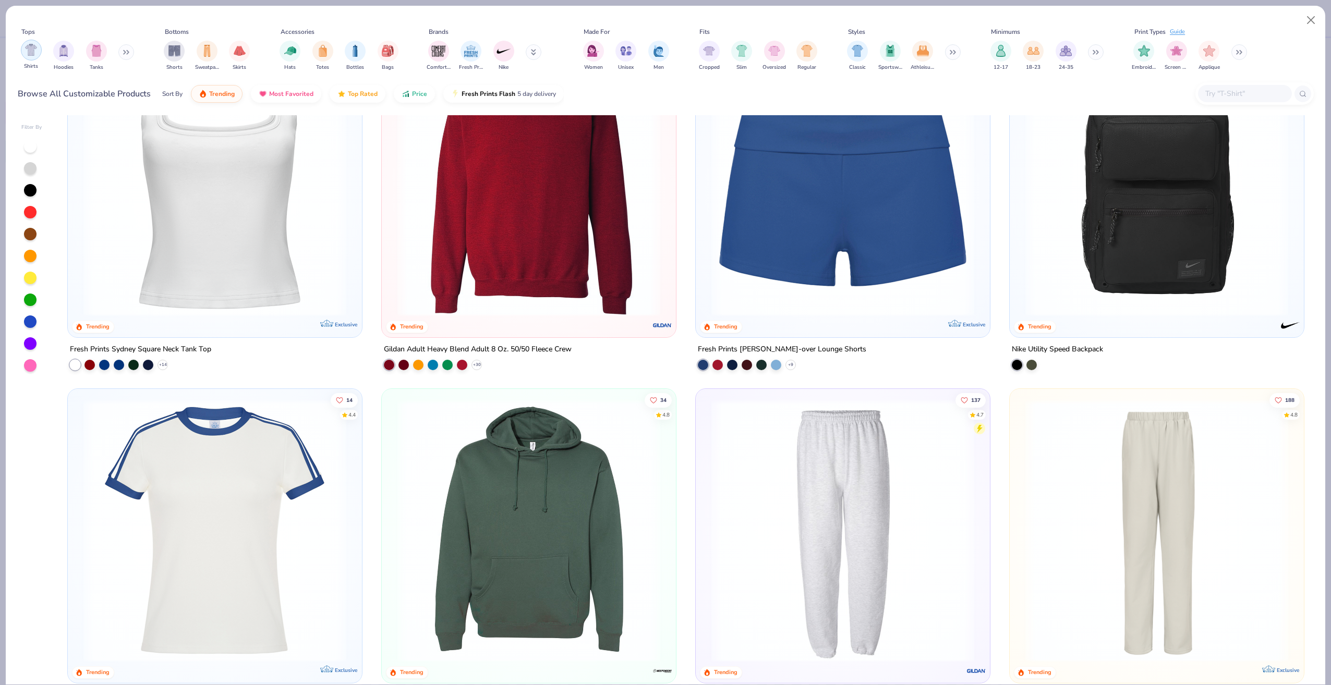
click at [32, 50] on img "filter for Shirts" at bounding box center [31, 50] width 12 height 12
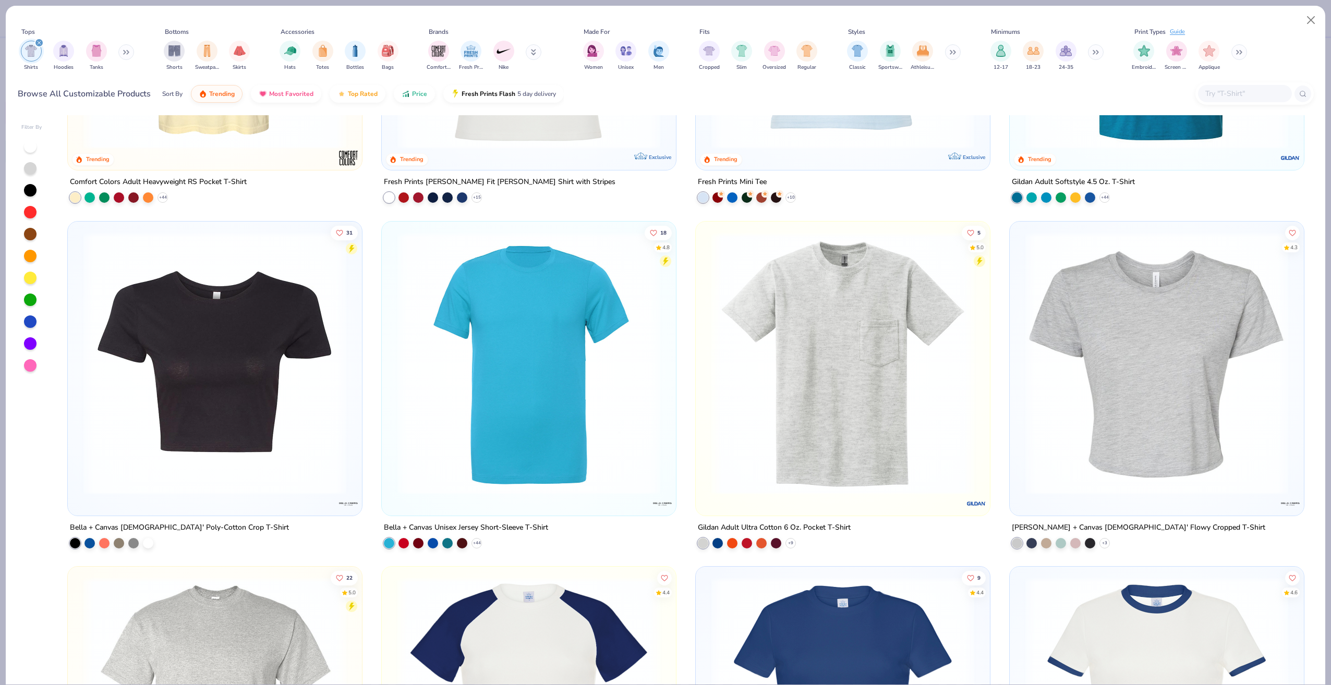
scroll to position [574, 0]
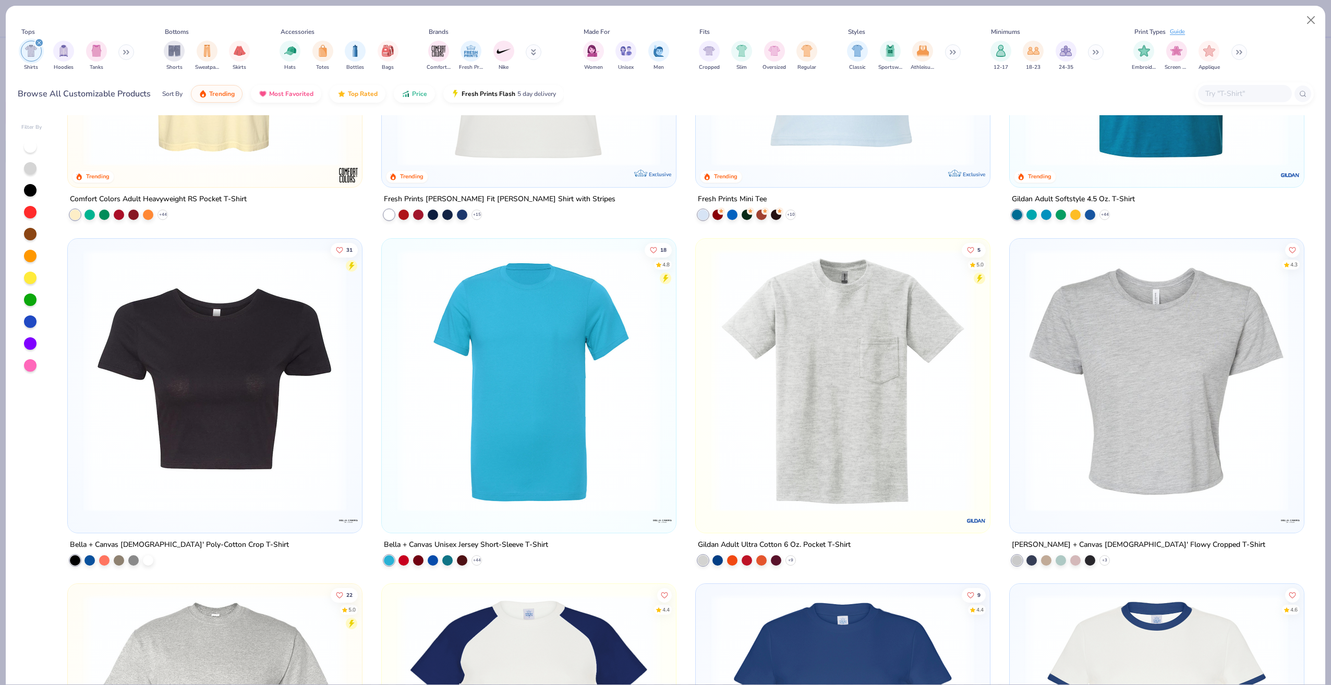
click at [872, 345] on img at bounding box center [842, 380] width 273 height 263
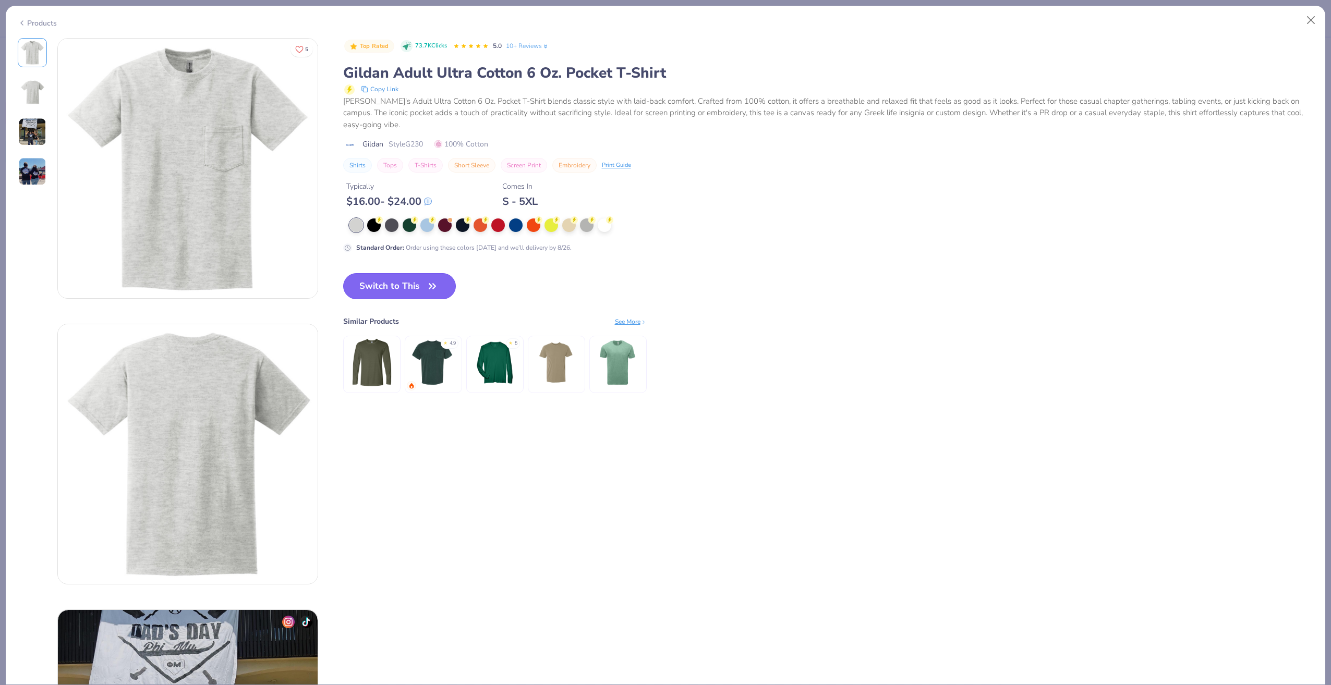
click at [412, 281] on button "Switch to This" at bounding box center [399, 286] width 113 height 26
click at [438, 283] on icon "button" at bounding box center [432, 286] width 15 height 15
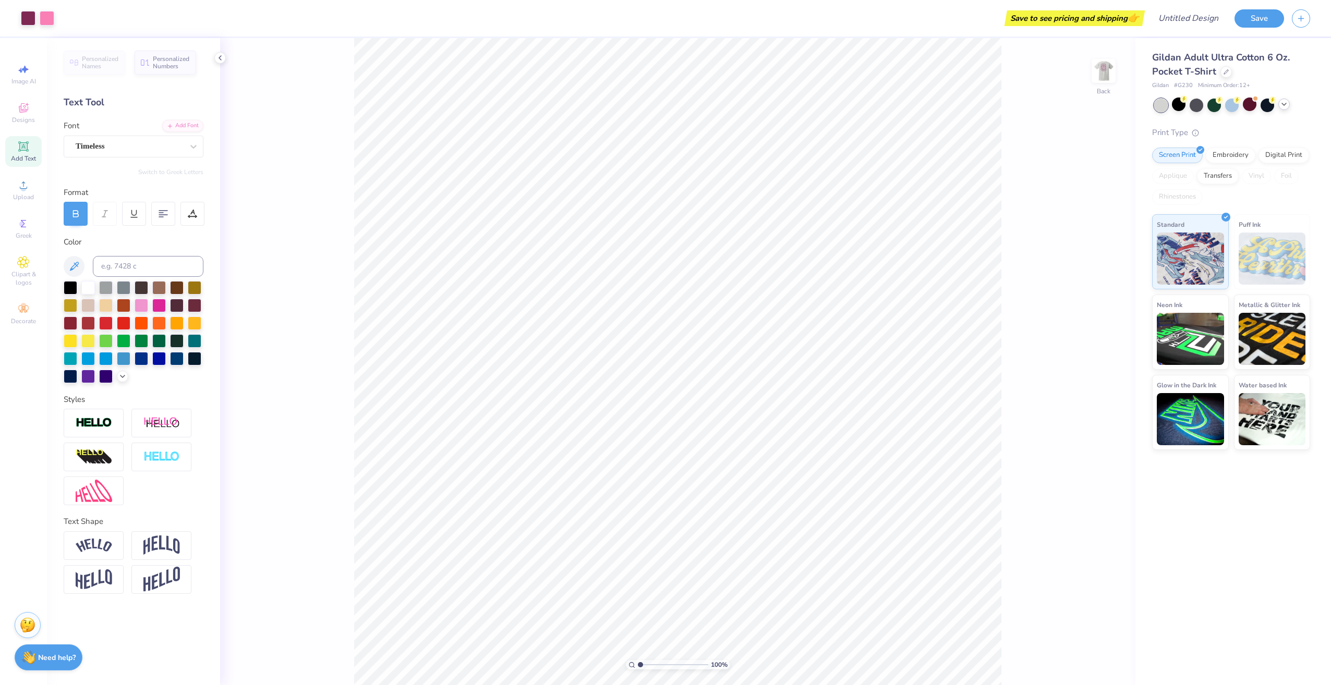
click at [1287, 104] on icon at bounding box center [1284, 104] width 8 height 8
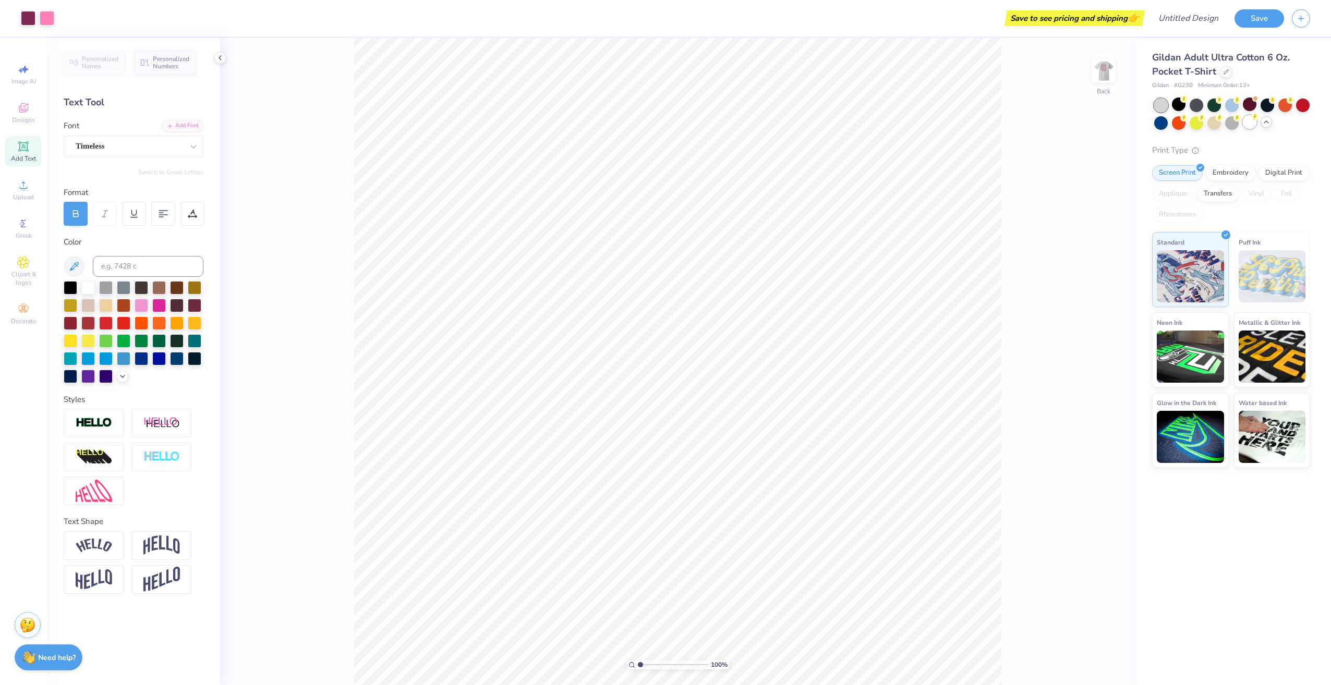
click at [1248, 126] on div at bounding box center [1250, 122] width 14 height 14
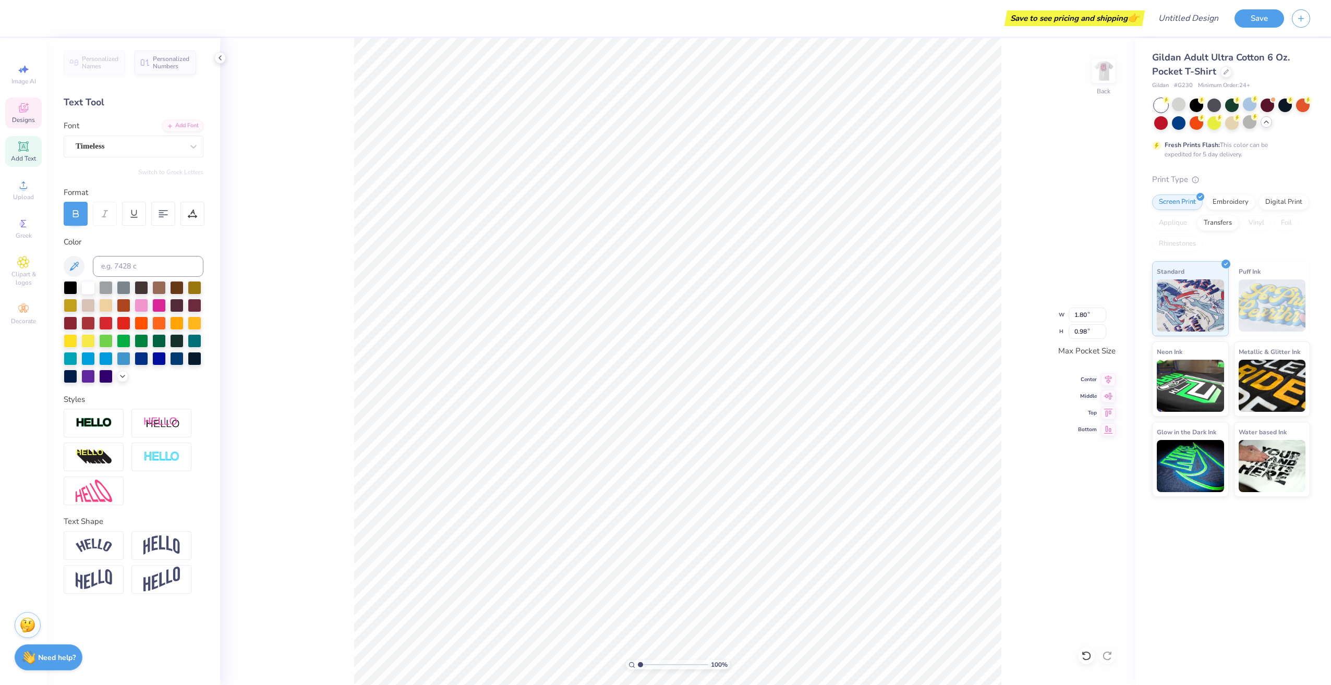
type input "1.80"
type input "0.98"
type input "1.80"
type input "0.98"
click at [1104, 71] on img at bounding box center [1104, 71] width 42 height 42
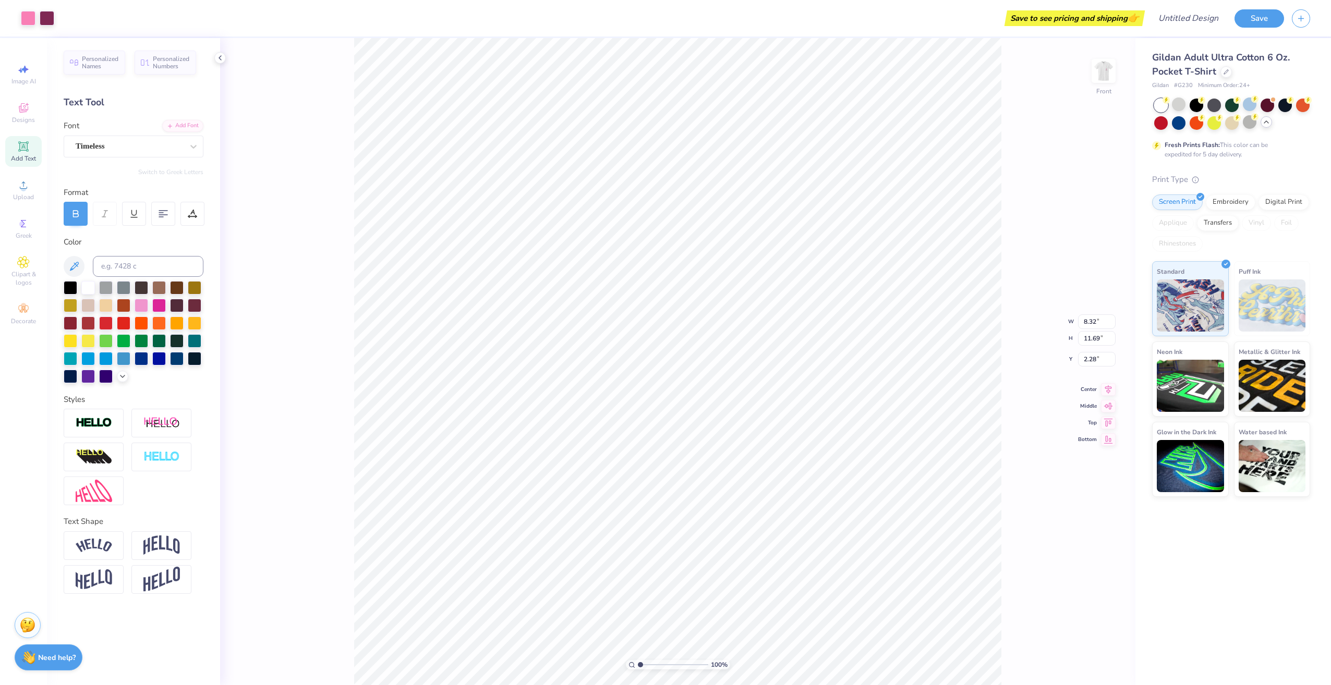
click at [1056, 264] on div "100 % Front W 8.32 8.32 " H 11.69 11.69 " Y 2.28 2.28 " Center Middle Top Bottom" at bounding box center [677, 361] width 915 height 647
type input "3.00"
click at [1108, 68] on img at bounding box center [1104, 71] width 42 height 42
click at [1115, 70] on img at bounding box center [1104, 71] width 42 height 42
click at [1089, 652] on icon at bounding box center [1086, 656] width 10 height 10
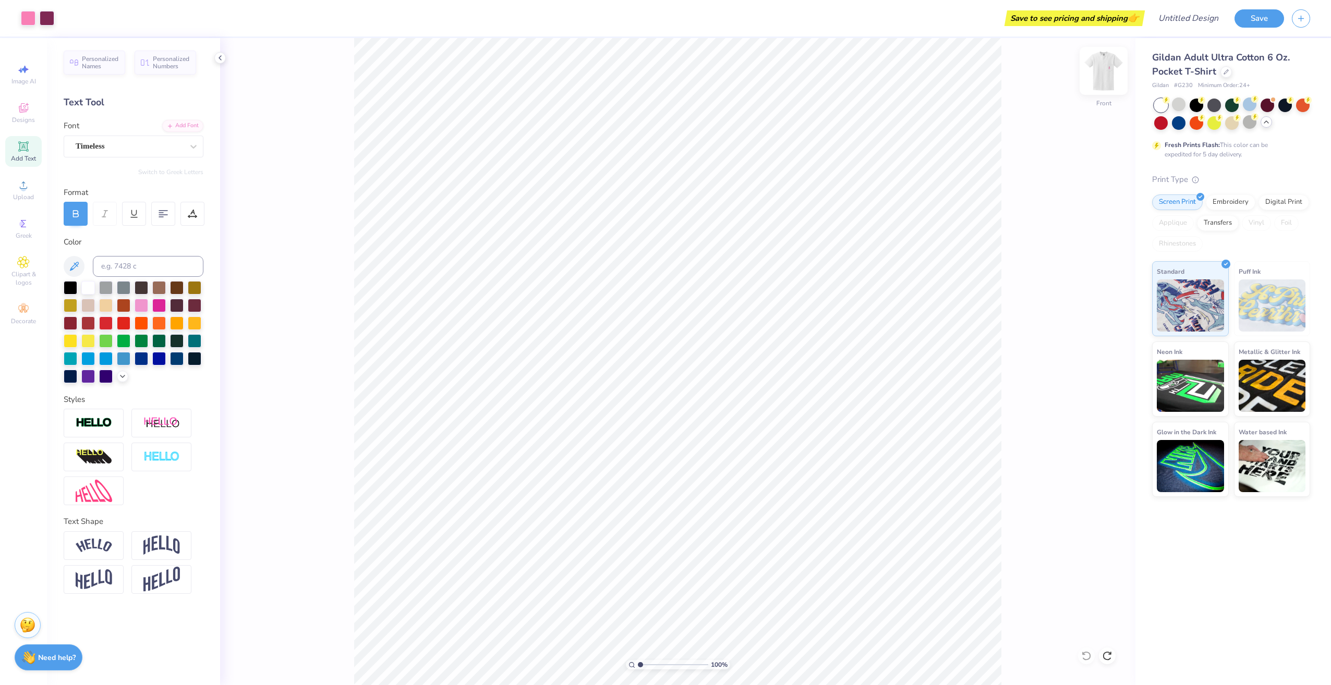
click at [1110, 68] on img at bounding box center [1104, 71] width 42 height 42
click at [1104, 62] on img at bounding box center [1104, 71] width 42 height 42
click at [777, 287] on li "Copy" at bounding box center [791, 287] width 82 height 20
click at [670, 272] on li "Copy" at bounding box center [676, 274] width 82 height 20
click at [29, 122] on span "Designs" at bounding box center [23, 120] width 23 height 8
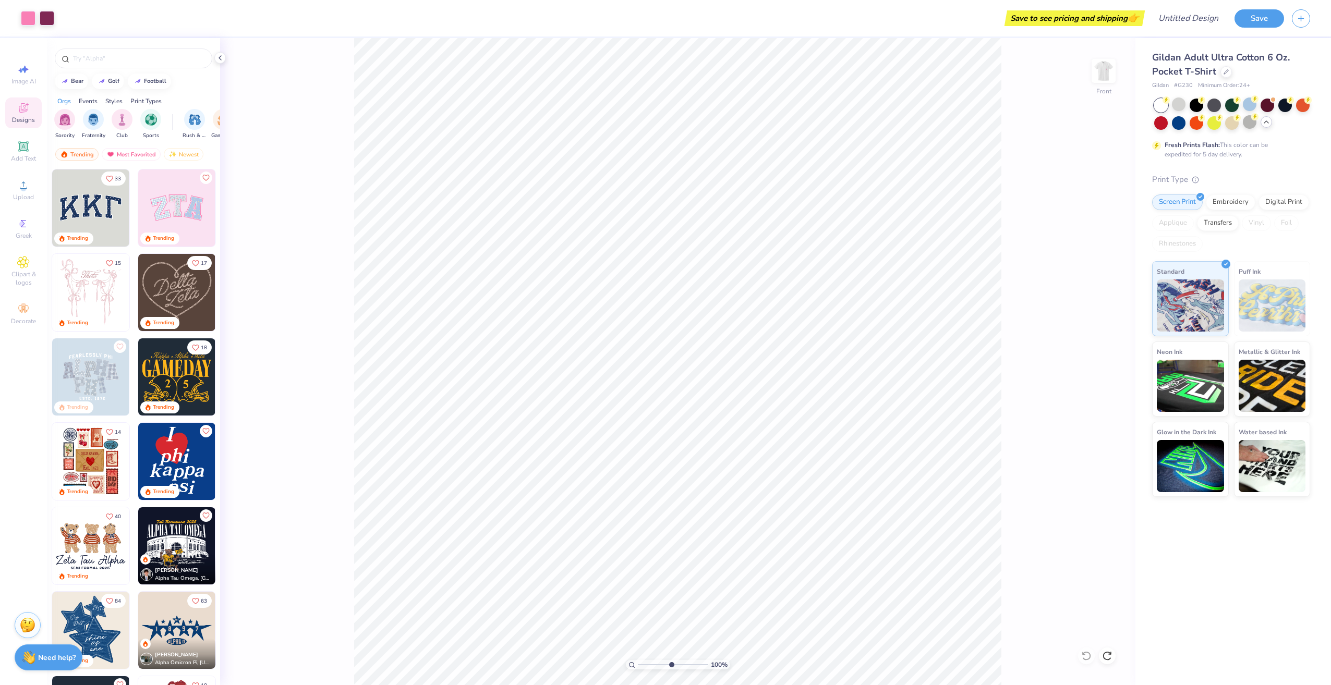
type input "7.07"
type textarea "x"
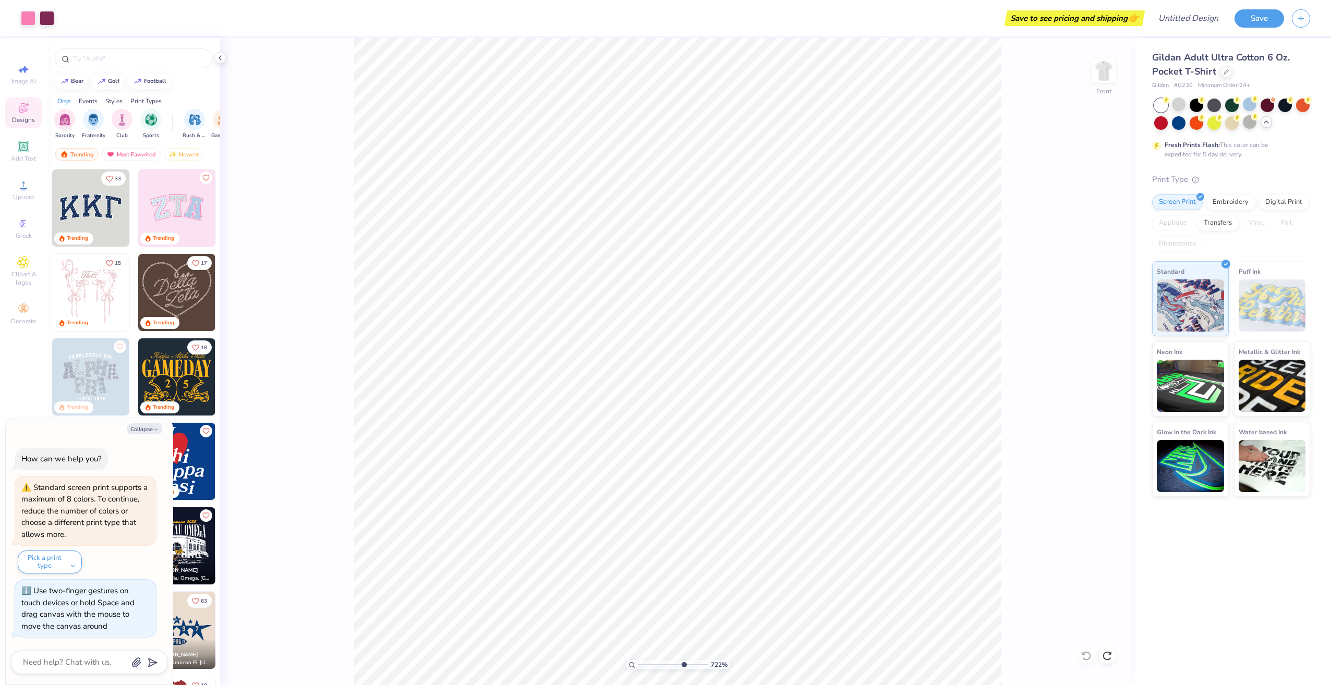
type input "7.22"
type textarea "x"
drag, startPoint x: 671, startPoint y: 666, endPoint x: 652, endPoint y: 671, distance: 19.5
click at [652, 670] on input "range" at bounding box center [673, 664] width 70 height 9
type input "2.15"
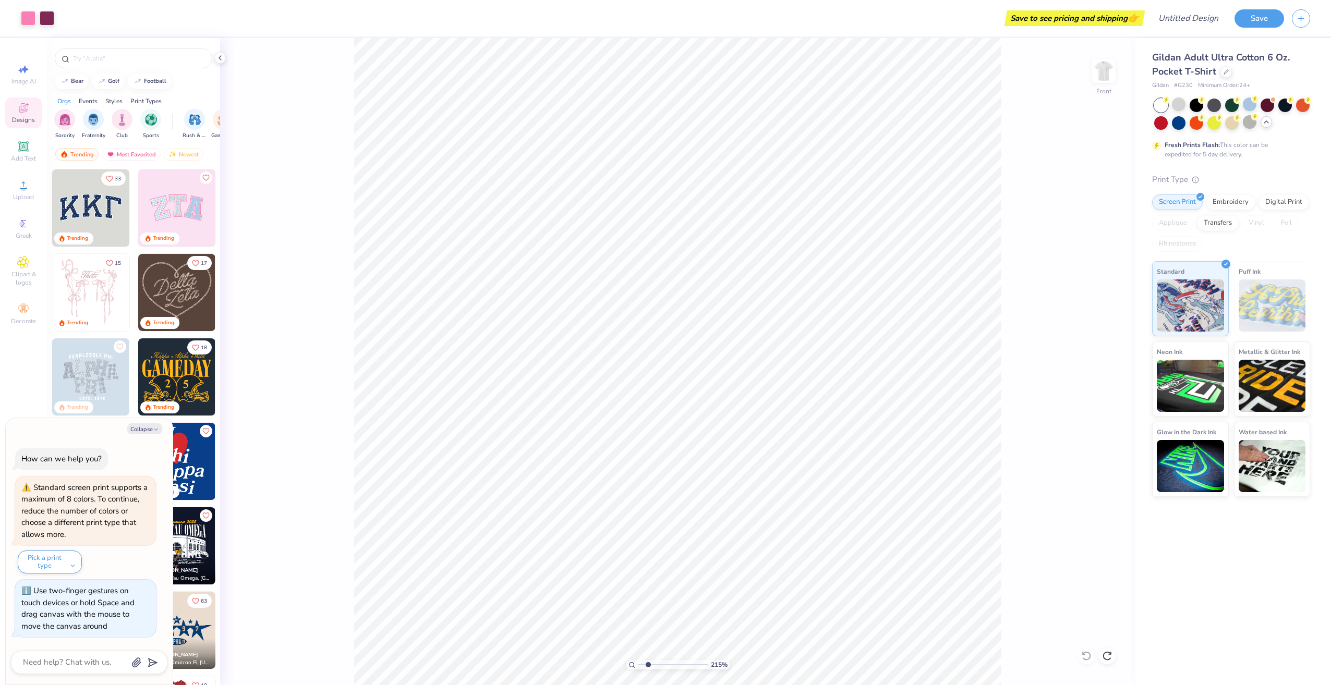
click at [648, 666] on input "range" at bounding box center [673, 664] width 70 height 9
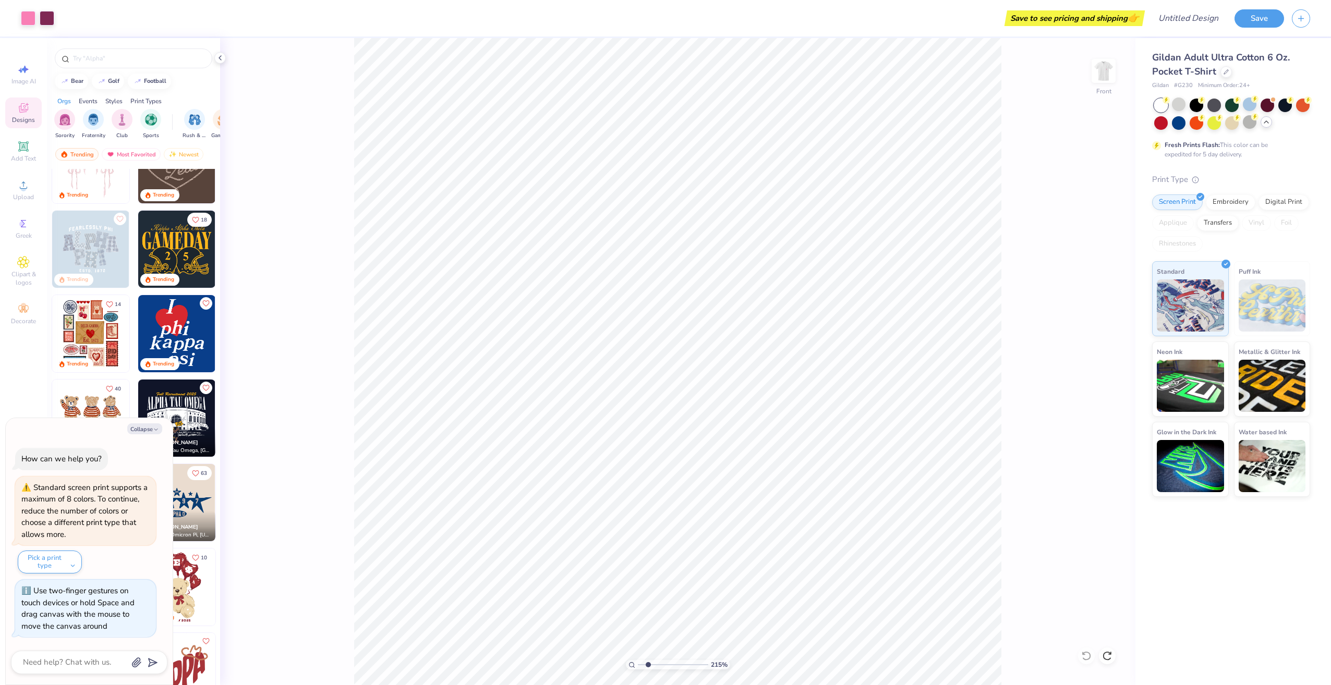
scroll to position [156, 0]
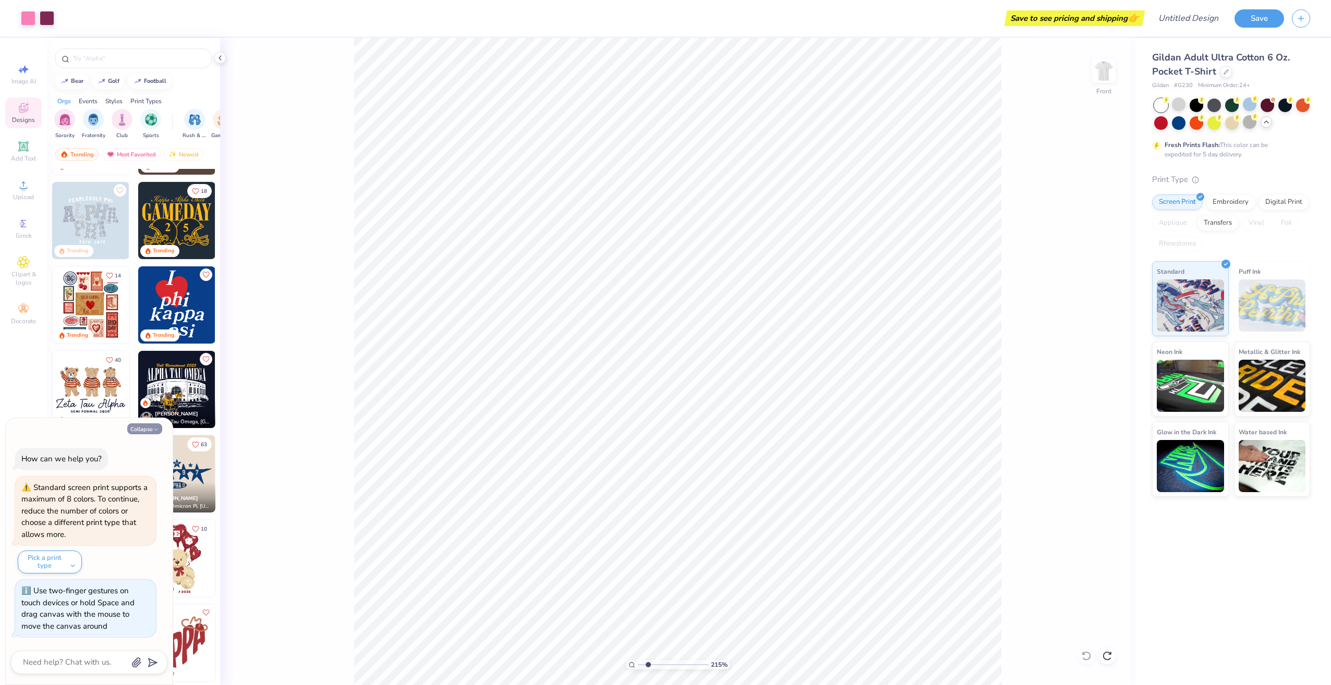
click at [155, 431] on icon "button" at bounding box center [156, 430] width 6 height 6
type textarea "x"
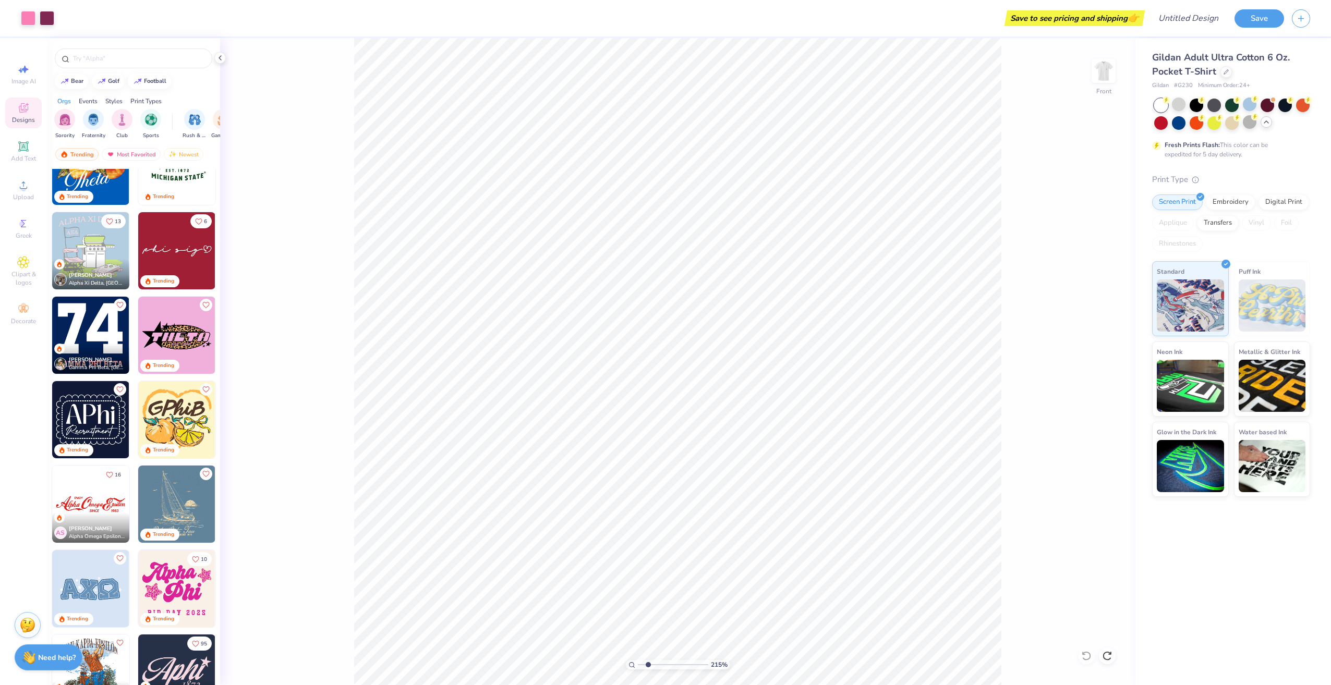
scroll to position [730, 0]
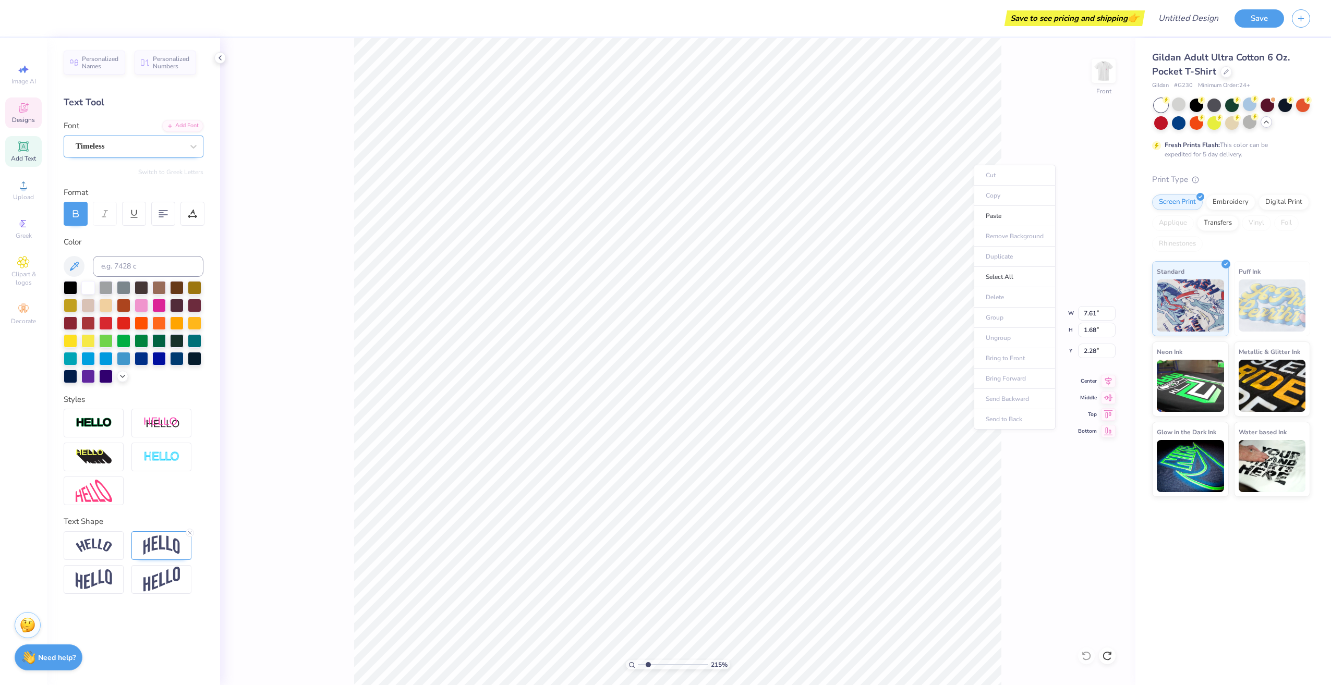
click at [165, 146] on div "Timeless" at bounding box center [130, 146] width 110 height 16
click at [76, 269] on icon at bounding box center [74, 266] width 13 height 13
click at [125, 378] on icon at bounding box center [122, 375] width 8 height 8
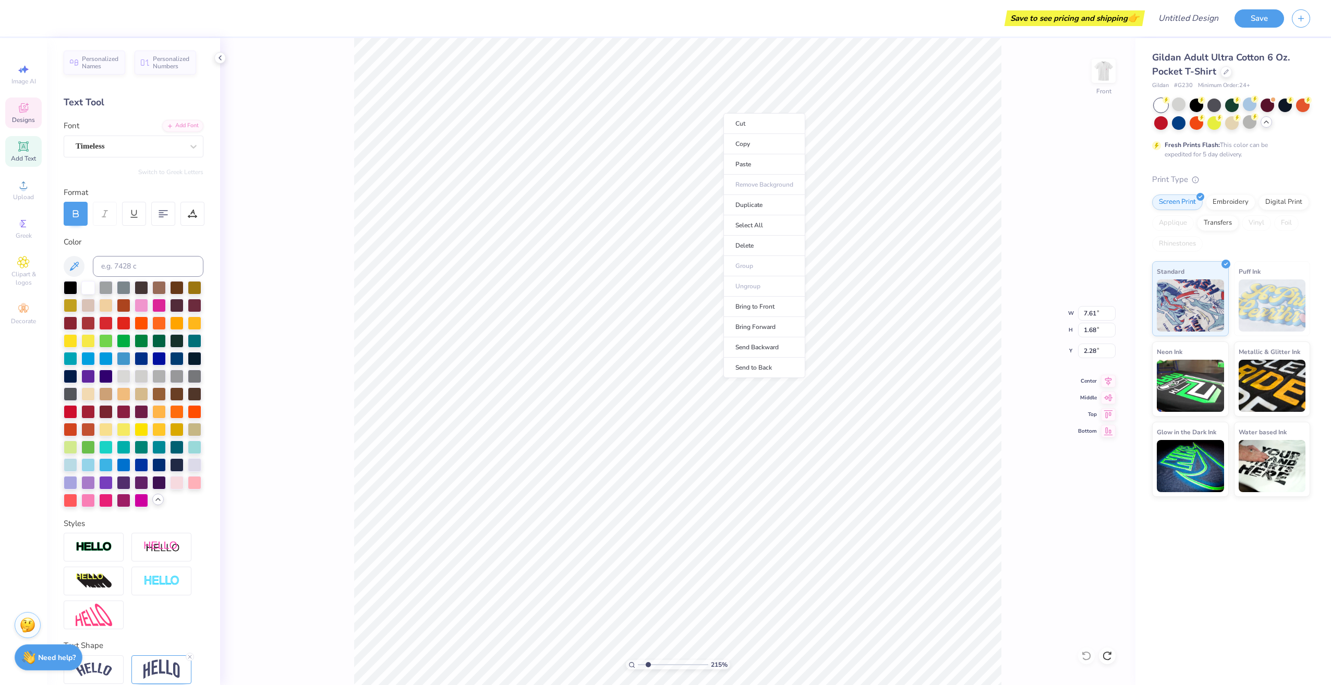
scroll to position [9, 3]
click at [80, 265] on button at bounding box center [74, 266] width 21 height 21
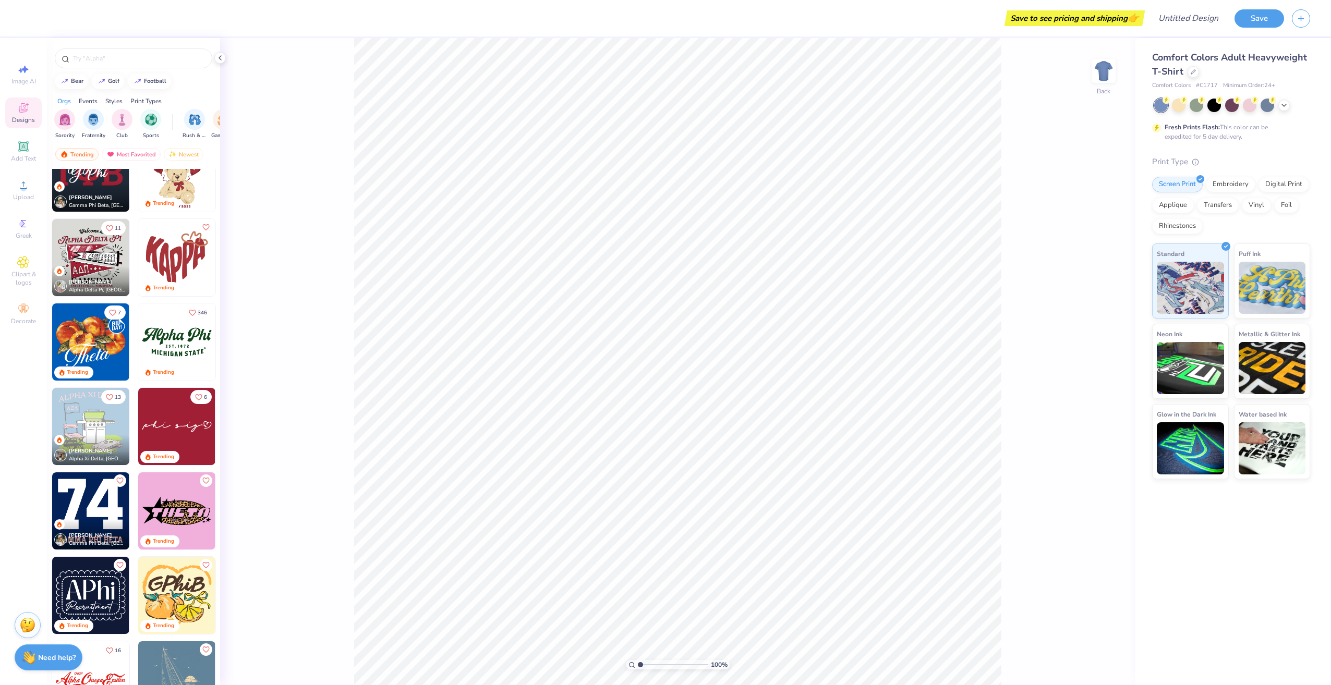
scroll to position [574, 0]
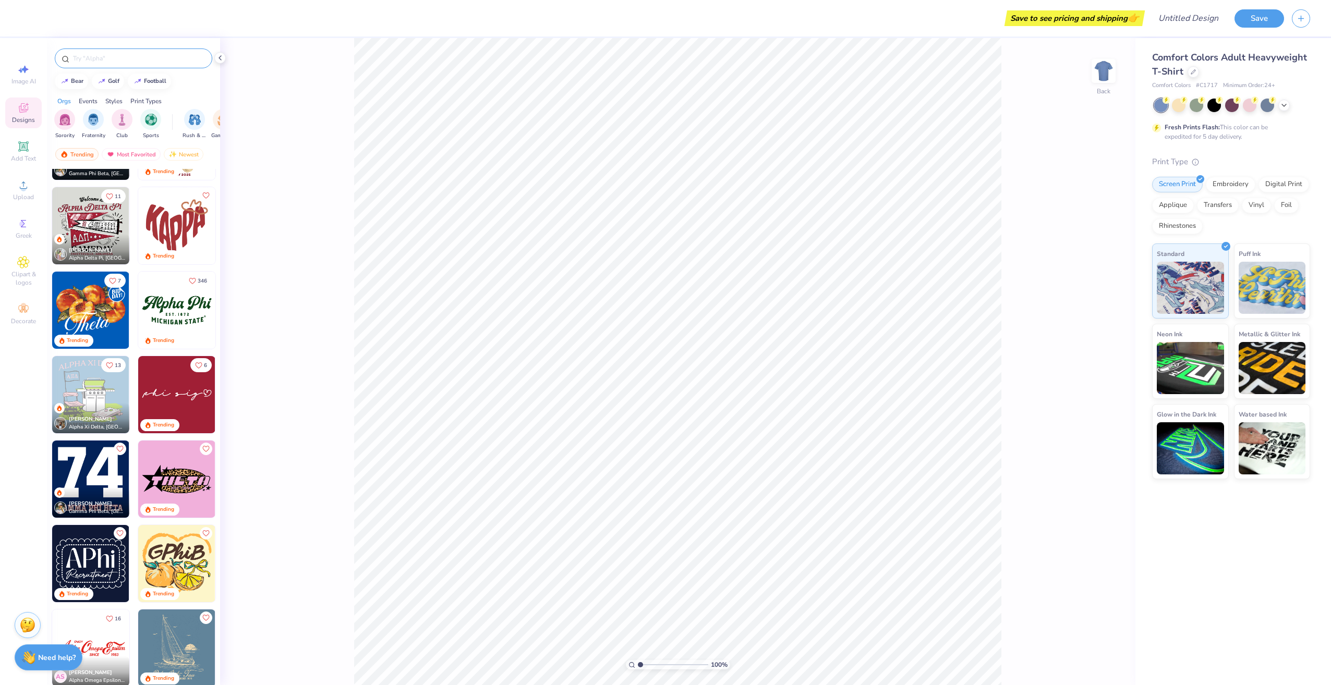
click at [166, 50] on div at bounding box center [134, 59] width 158 height 20
click at [167, 62] on div at bounding box center [134, 59] width 158 height 20
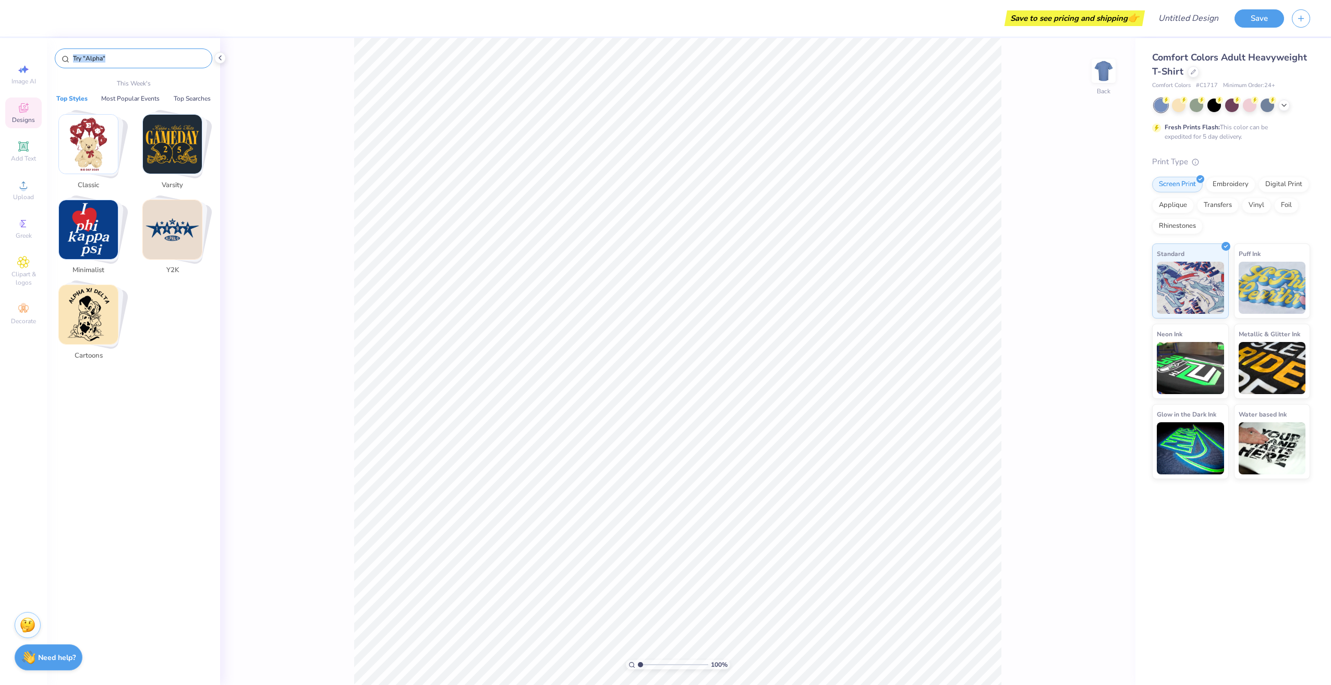
click at [165, 63] on input "text" at bounding box center [139, 58] width 134 height 10
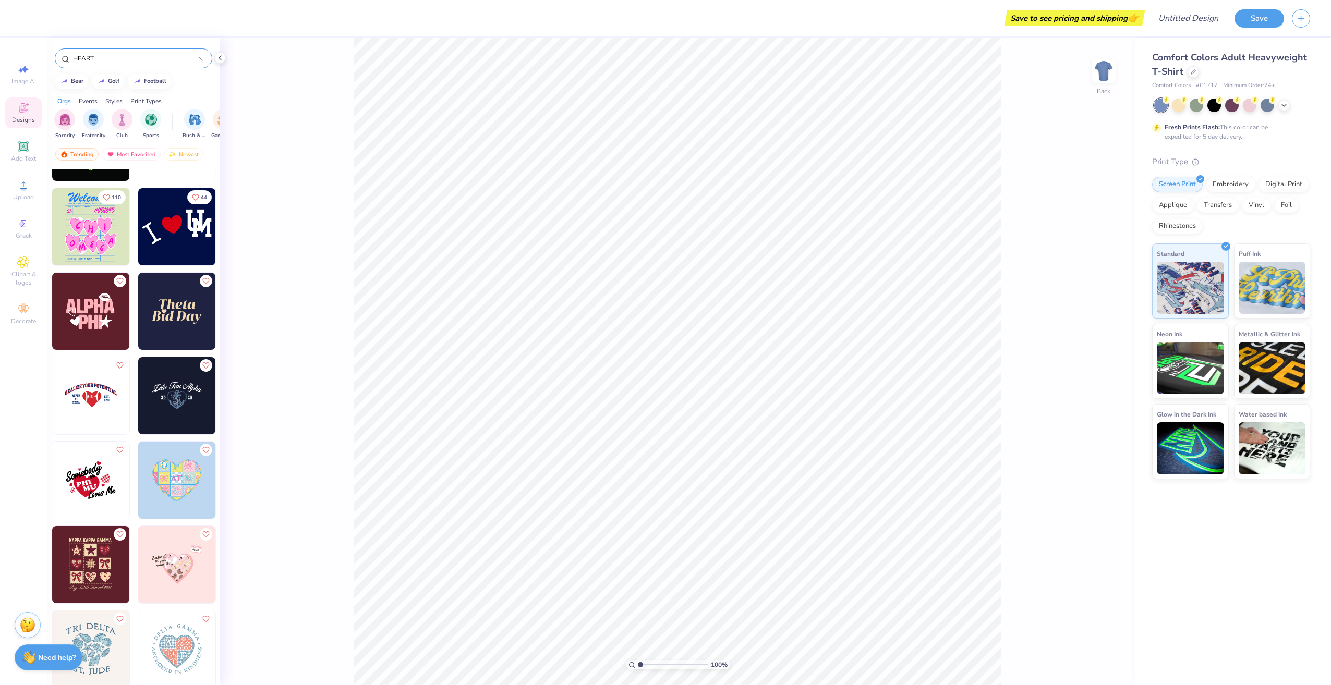
scroll to position [2138, 0]
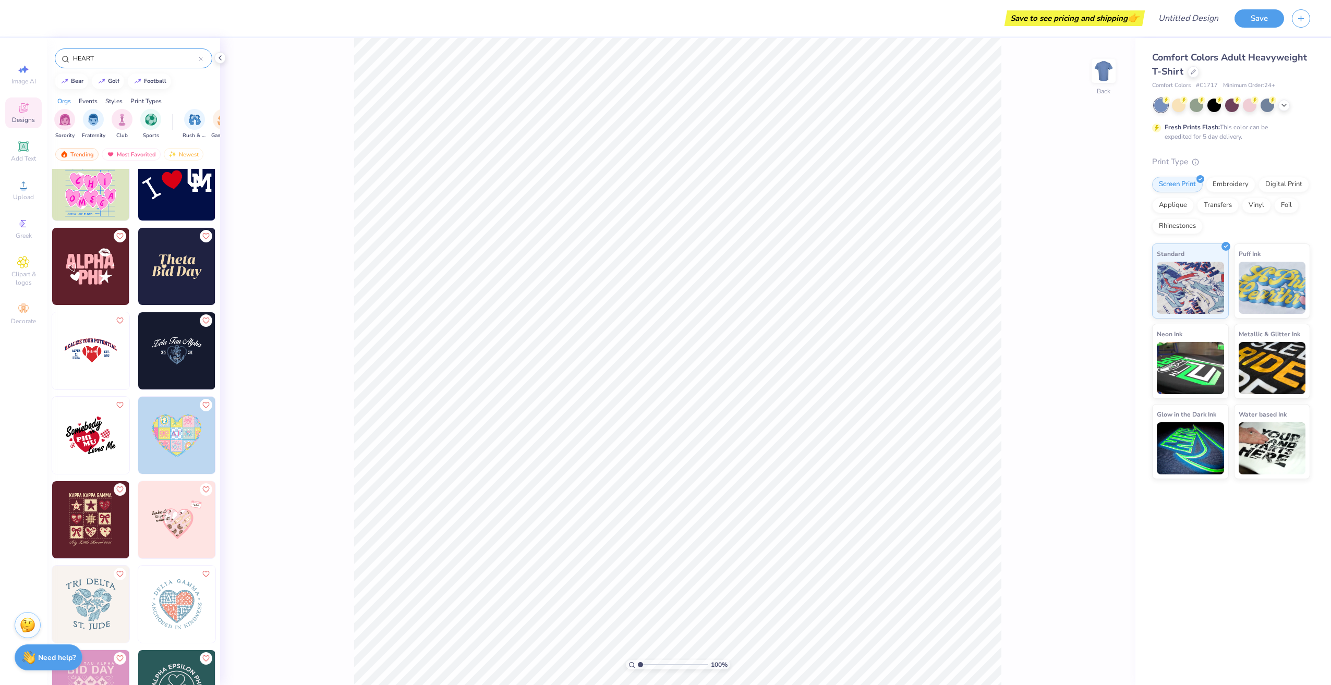
type input "HEART"
